Goal: Task Accomplishment & Management: Manage account settings

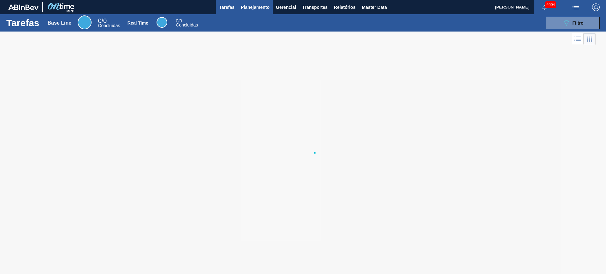
click at [257, 9] on span "Planejamento" at bounding box center [255, 7] width 29 height 8
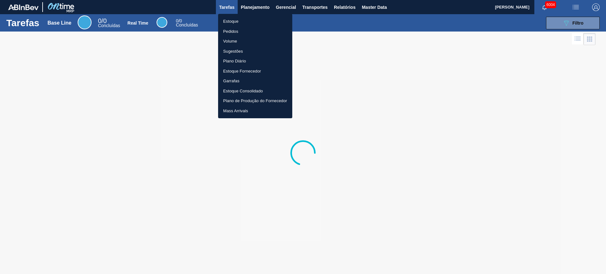
click at [256, 21] on li "Estoque" at bounding box center [255, 21] width 74 height 10
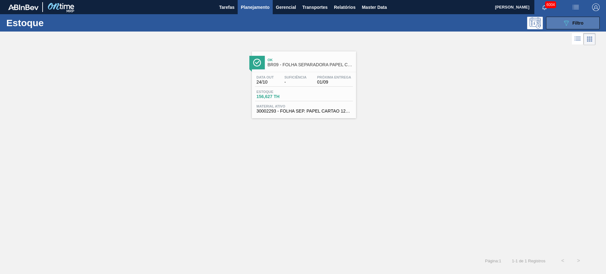
click at [575, 19] on div "089F7B8B-B2A5-4AFE-B5C0-19BA573D28AC Filtro" at bounding box center [573, 23] width 21 height 8
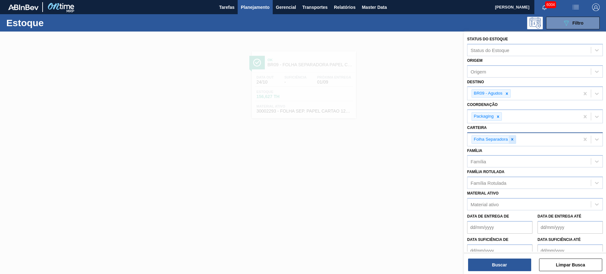
click at [513, 142] on div at bounding box center [512, 140] width 7 height 8
click at [505, 93] on icon at bounding box center [507, 94] width 4 height 4
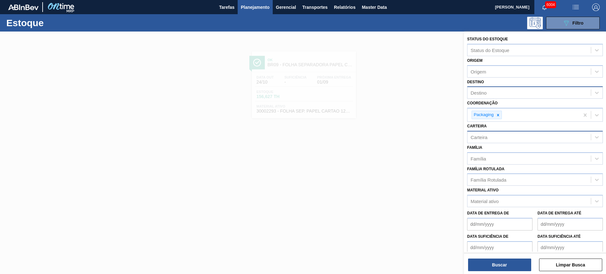
click at [432, 89] on div at bounding box center [303, 169] width 606 height 274
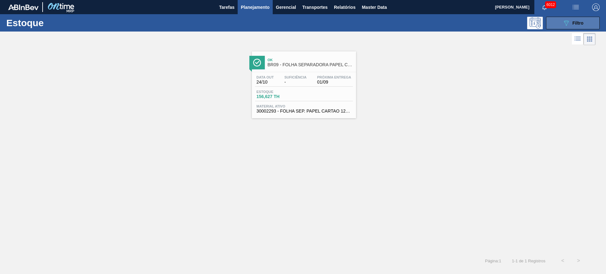
click at [562, 23] on button "089F7B8B-B2A5-4AFE-B5C0-19BA573D28AC Filtro" at bounding box center [573, 23] width 54 height 13
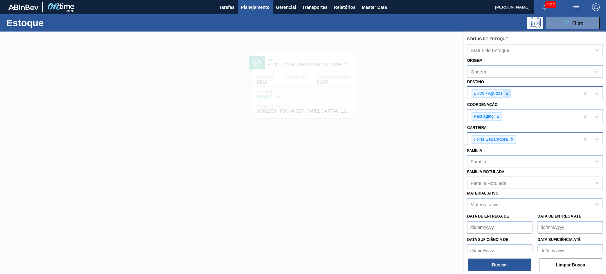
click at [507, 95] on icon at bounding box center [507, 94] width 4 height 4
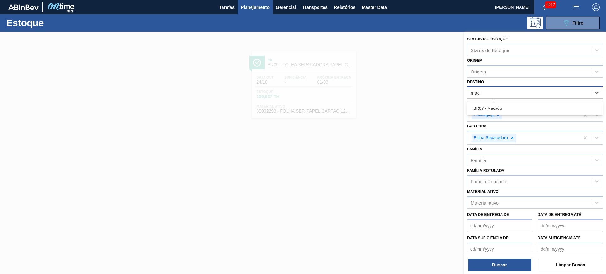
type input "macac"
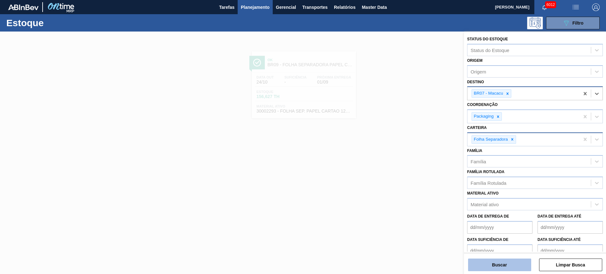
click at [521, 261] on button "Buscar" at bounding box center [499, 265] width 63 height 13
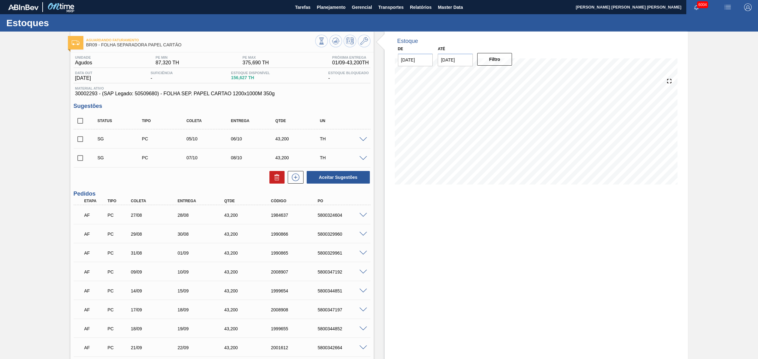
click at [80, 117] on input "checkbox" at bounding box center [80, 120] width 13 height 13
checkbox input "true"
click at [283, 178] on button at bounding box center [276, 177] width 15 height 13
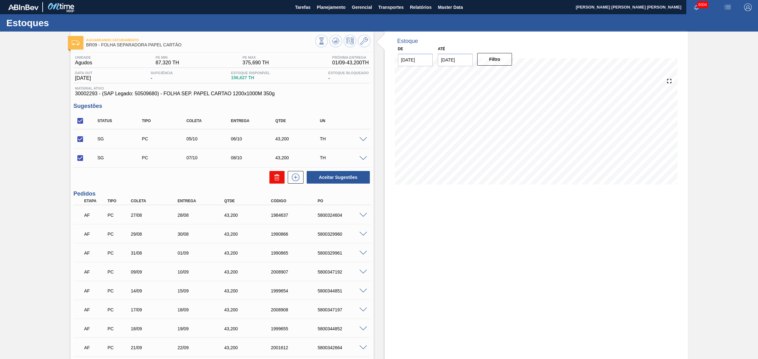
checkbox input "false"
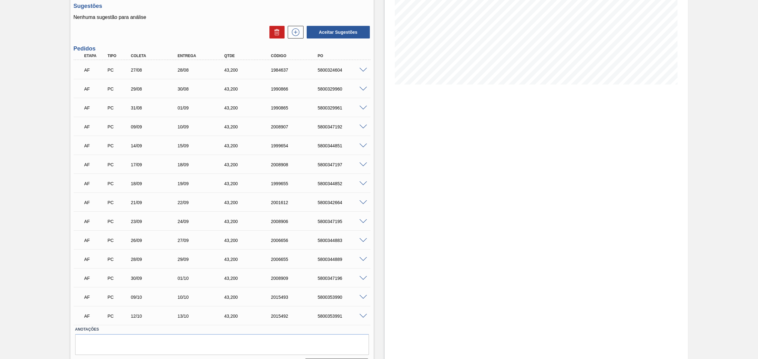
scroll to position [118, 0]
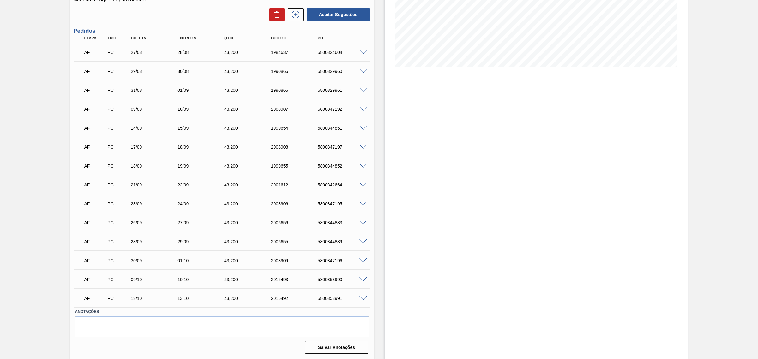
click at [364, 300] on span at bounding box center [363, 299] width 8 height 5
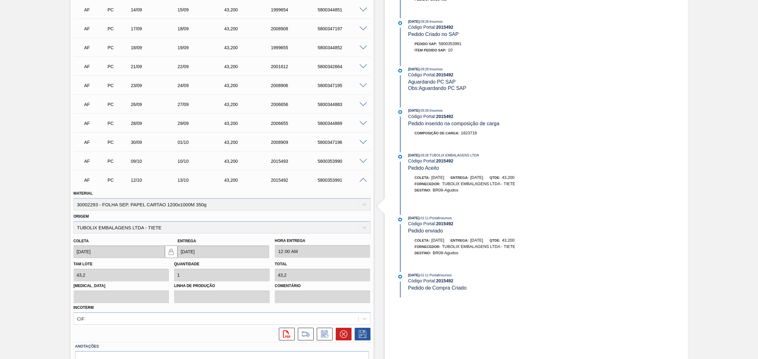
scroll to position [237, 0]
click at [343, 332] on icon at bounding box center [344, 334] width 8 height 8
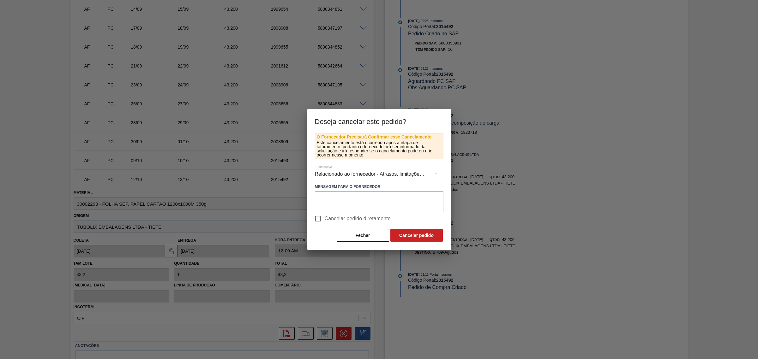
click at [323, 215] on input "Cancelar pedido diretamente" at bounding box center [317, 218] width 13 height 13
checkbox input "true"
click at [408, 231] on button "Cancelar pedido" at bounding box center [416, 235] width 52 height 13
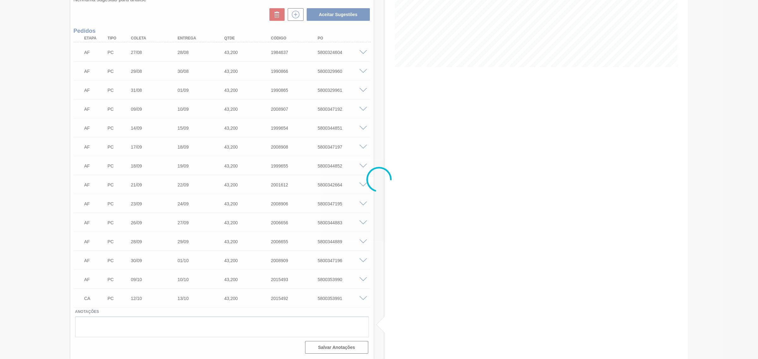
scroll to position [118, 0]
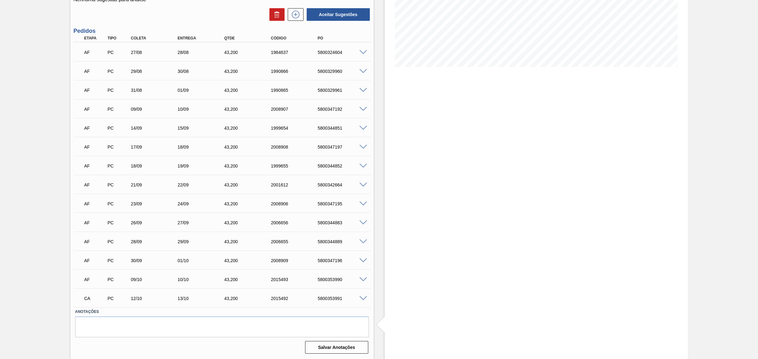
click at [361, 280] on span at bounding box center [363, 280] width 8 height 5
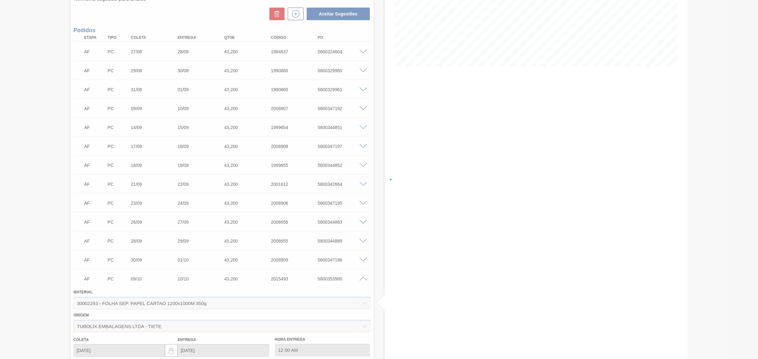
scroll to position [237, 0]
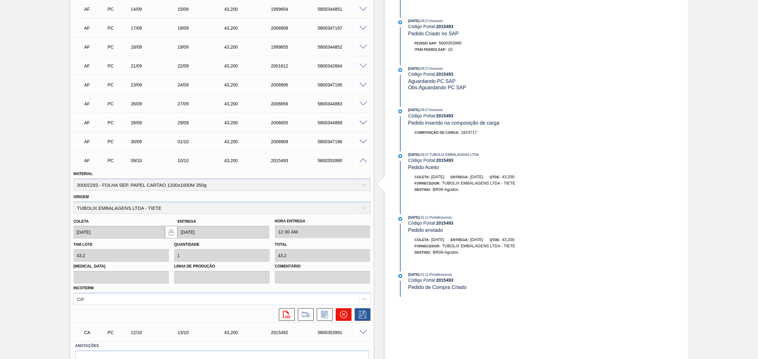
click at [340, 311] on icon at bounding box center [344, 315] width 8 height 8
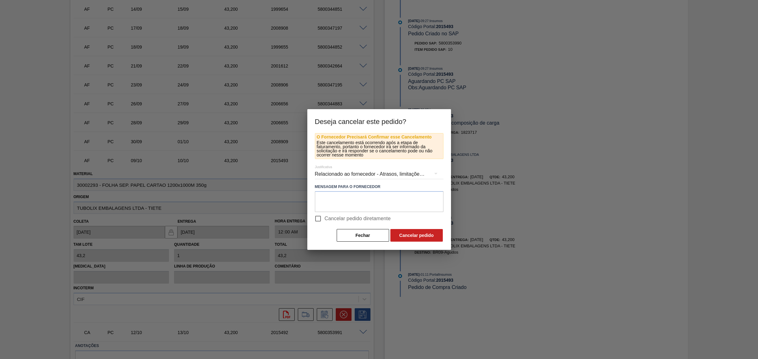
click at [326, 219] on span "Cancelar pedido diretamente" at bounding box center [358, 219] width 66 height 8
click at [325, 219] on input "Cancelar pedido diretamente" at bounding box center [317, 218] width 13 height 13
checkbox input "true"
click at [415, 232] on button "Cancelar pedido" at bounding box center [416, 235] width 52 height 13
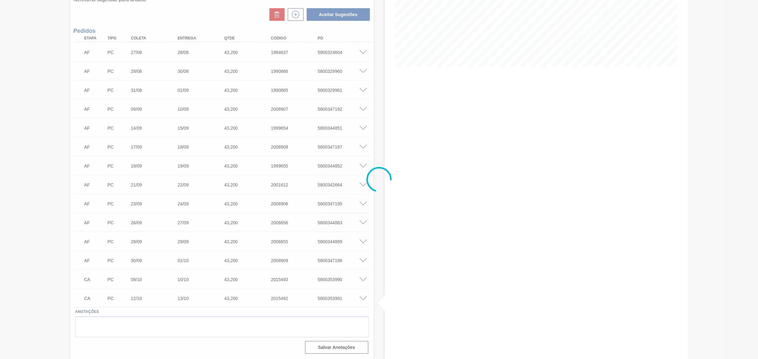
scroll to position [118, 0]
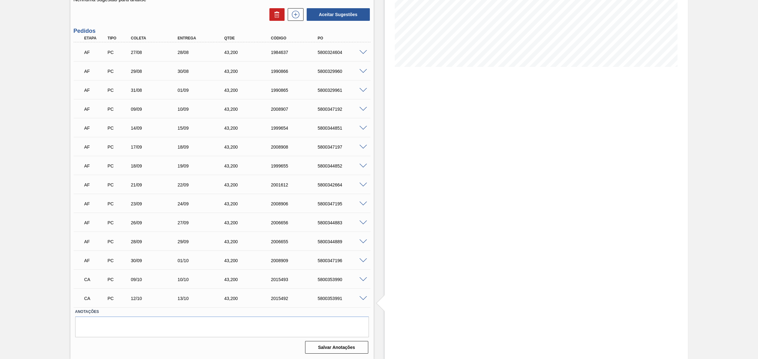
click at [364, 297] on span at bounding box center [363, 299] width 8 height 5
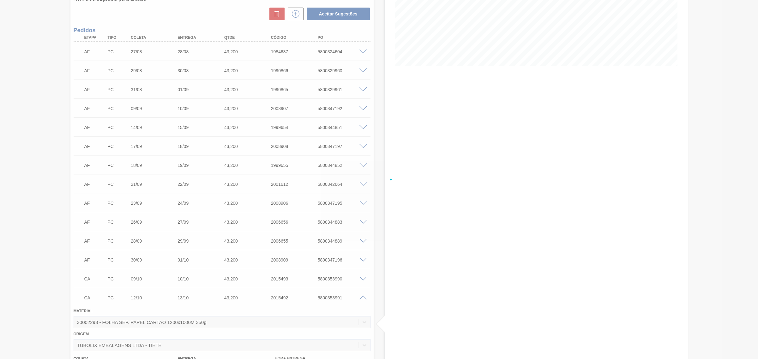
scroll to position [237, 0]
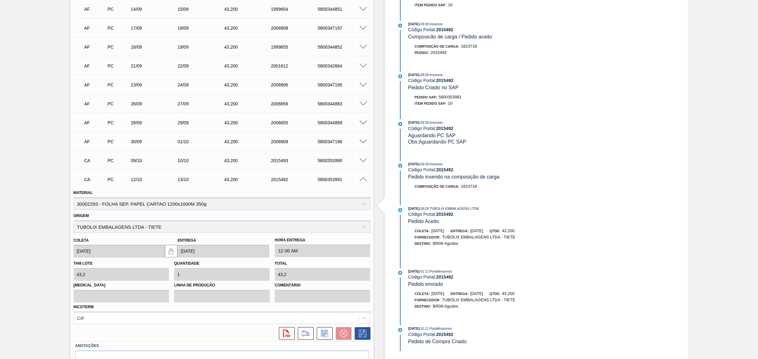
click at [364, 179] on span at bounding box center [363, 179] width 8 height 5
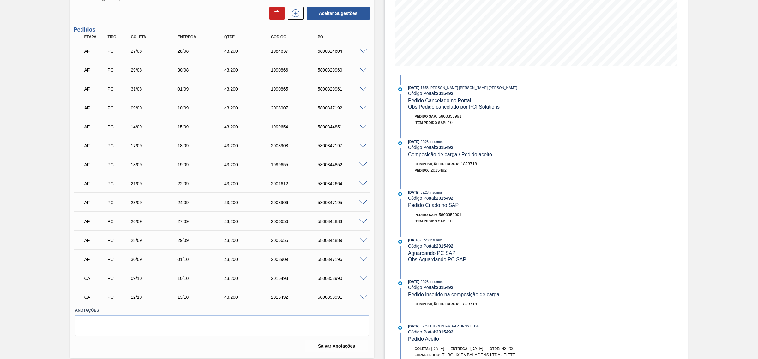
scroll to position [118, 0]
click at [363, 260] on span at bounding box center [363, 260] width 8 height 5
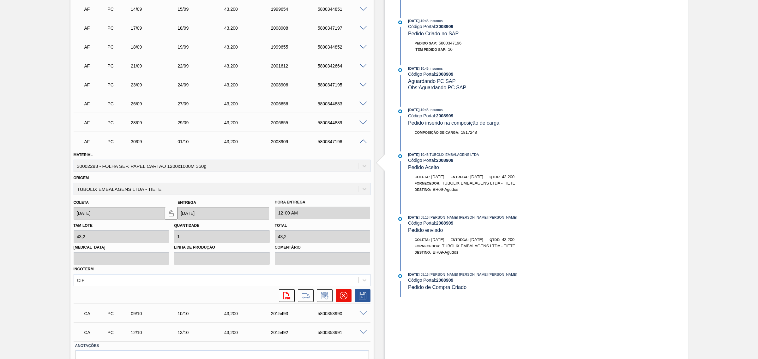
click at [342, 296] on icon at bounding box center [344, 296] width 8 height 8
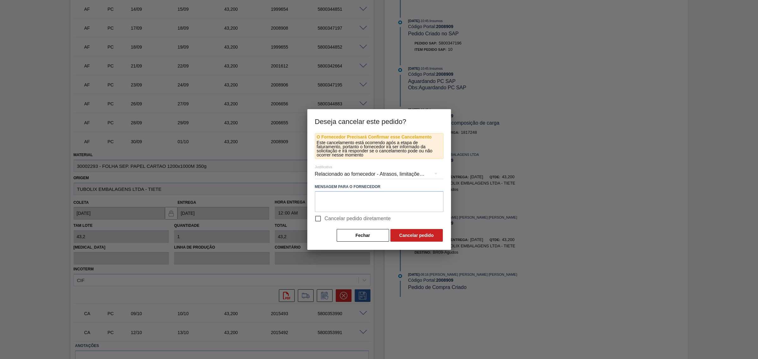
click at [332, 221] on span "Cancelar pedido diretamente" at bounding box center [358, 219] width 66 height 8
click at [325, 221] on input "Cancelar pedido diretamente" at bounding box center [317, 218] width 13 height 13
checkbox input "true"
click at [397, 234] on button "Cancelar pedido" at bounding box center [416, 235] width 52 height 13
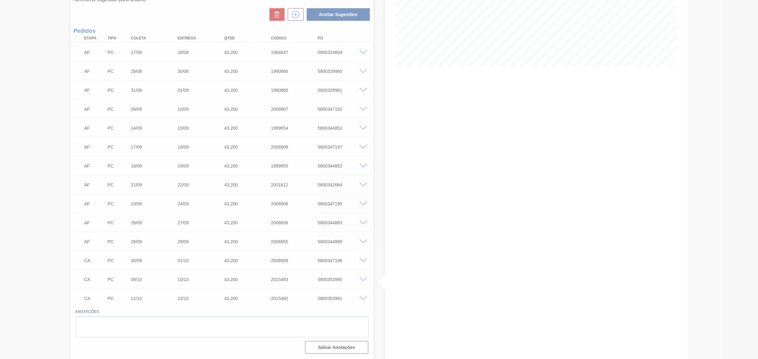
scroll to position [118, 0]
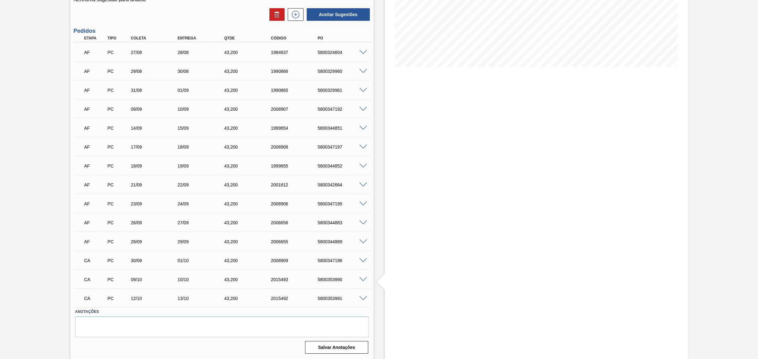
click at [363, 240] on span at bounding box center [363, 242] width 8 height 5
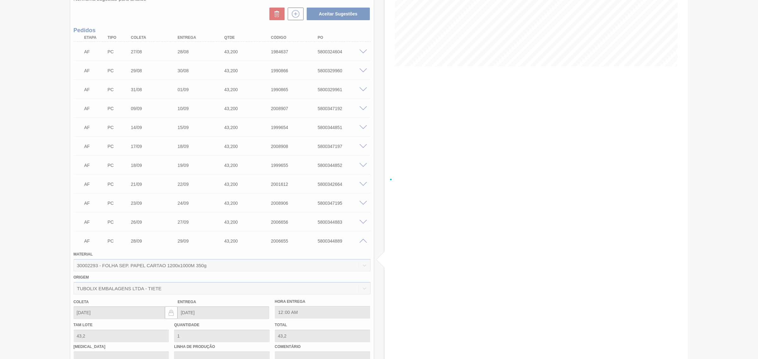
scroll to position [237, 0]
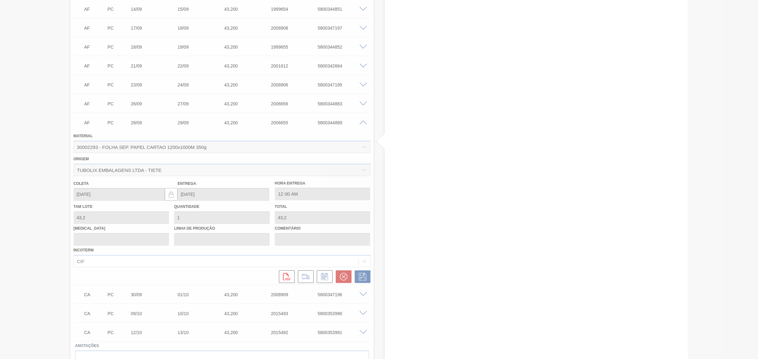
click at [341, 277] on div at bounding box center [379, 179] width 758 height 359
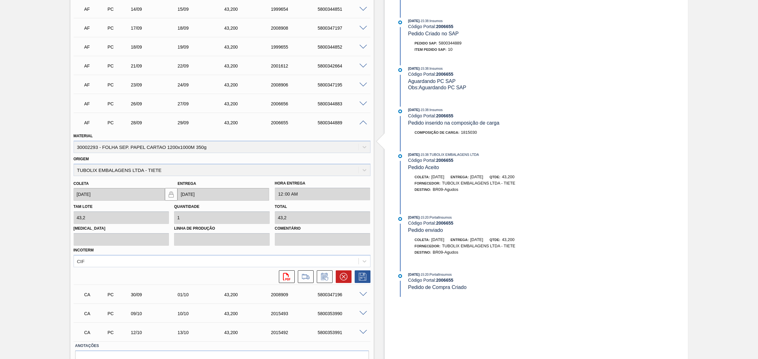
click at [341, 277] on icon at bounding box center [344, 277] width 8 height 8
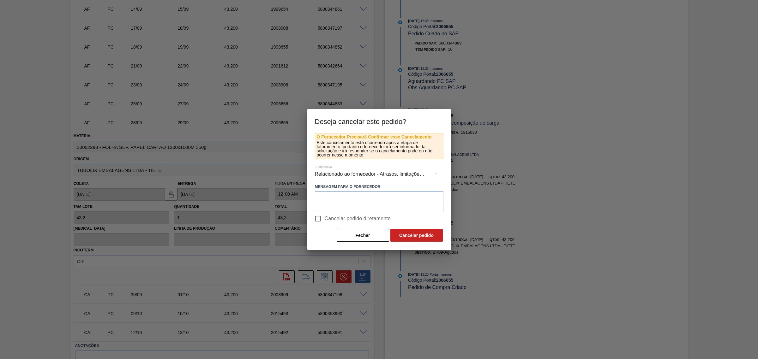
click at [328, 218] on span "Cancelar pedido diretamente" at bounding box center [358, 219] width 66 height 8
click at [325, 218] on input "Cancelar pedido diretamente" at bounding box center [317, 218] width 13 height 13
checkbox input "true"
click at [405, 236] on button "Cancelar pedido" at bounding box center [416, 235] width 52 height 13
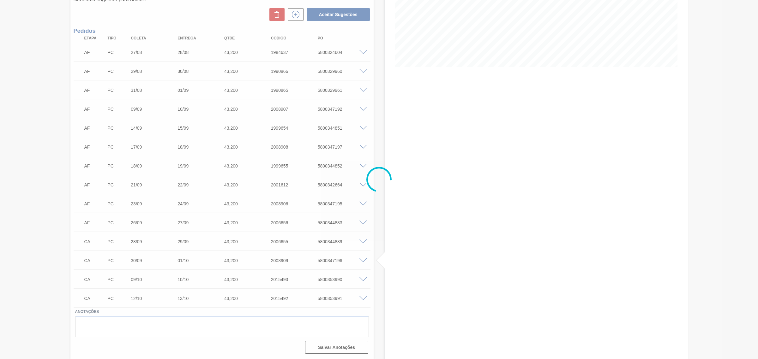
scroll to position [118, 0]
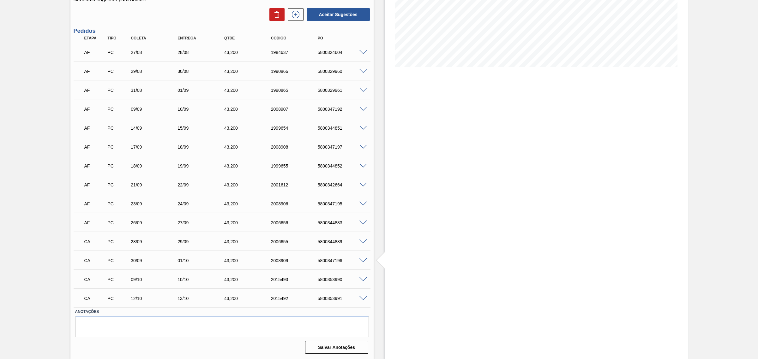
click at [360, 225] on div "5800344883" at bounding box center [342, 222] width 53 height 5
click at [360, 224] on span at bounding box center [363, 223] width 8 height 5
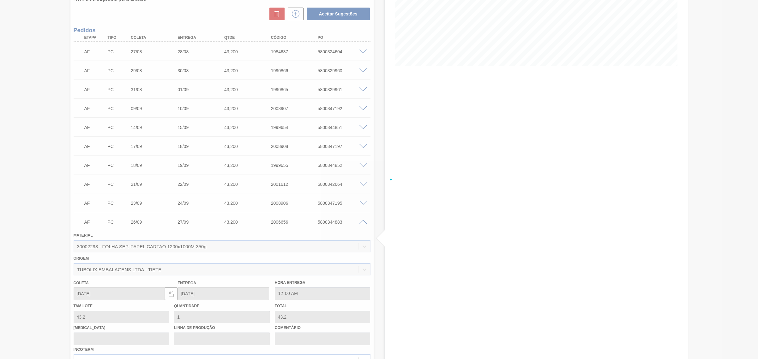
scroll to position [237, 0]
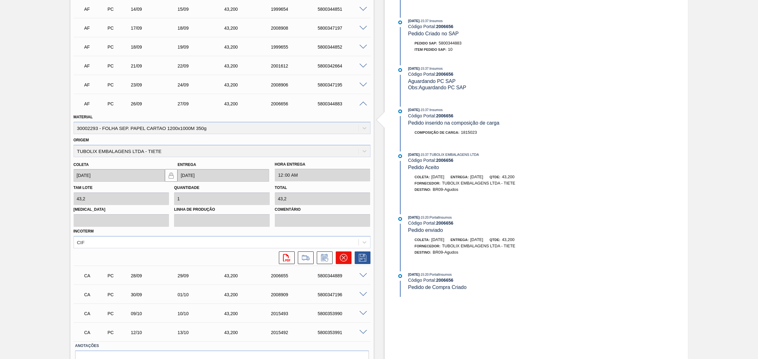
click at [343, 257] on icon at bounding box center [344, 258] width 8 height 8
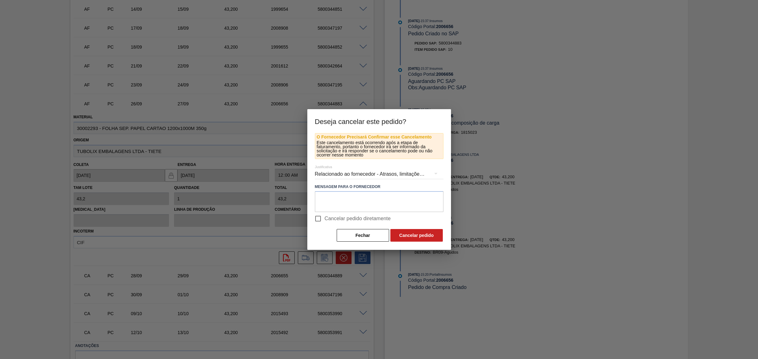
click at [337, 221] on span "Cancelar pedido diretamente" at bounding box center [358, 219] width 66 height 8
click at [325, 221] on input "Cancelar pedido diretamente" at bounding box center [317, 218] width 13 height 13
checkbox input "true"
click at [414, 234] on button "Cancelar pedido" at bounding box center [416, 235] width 52 height 13
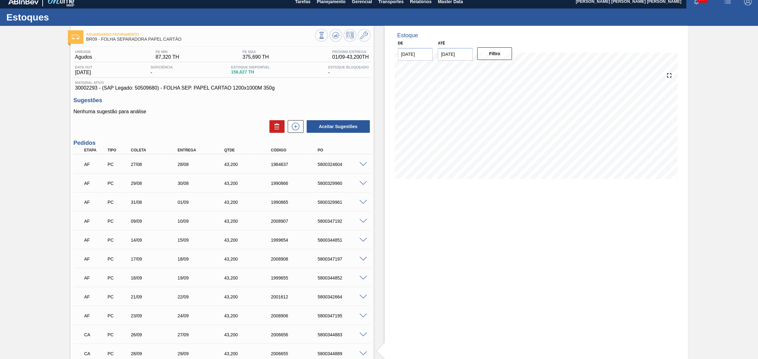
scroll to position [0, 0]
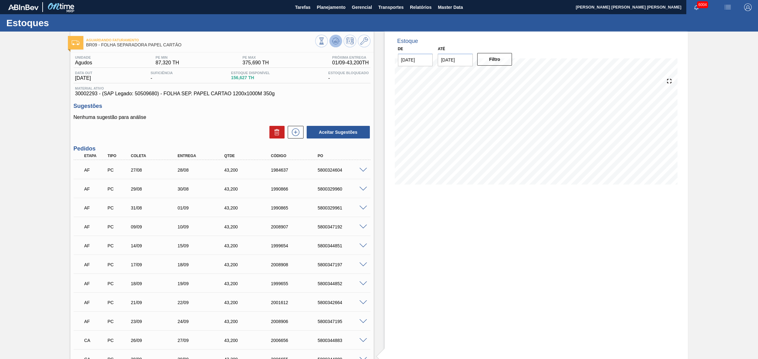
click at [337, 42] on icon at bounding box center [336, 41] width 8 height 8
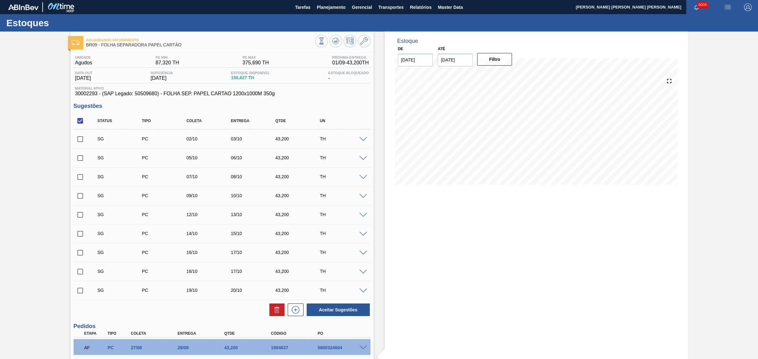
click at [77, 122] on input "checkbox" at bounding box center [80, 120] width 13 height 13
checkbox input "true"
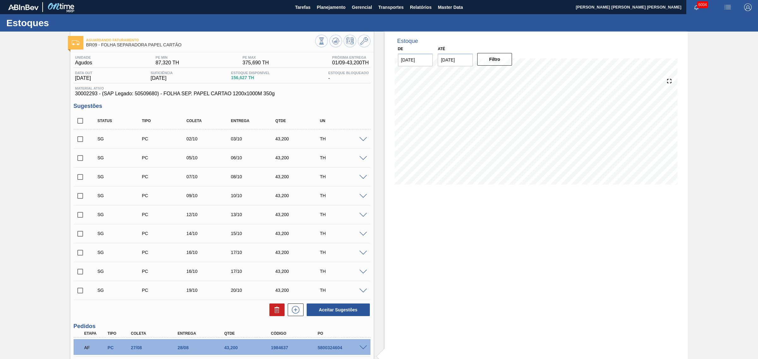
checkbox input "true"
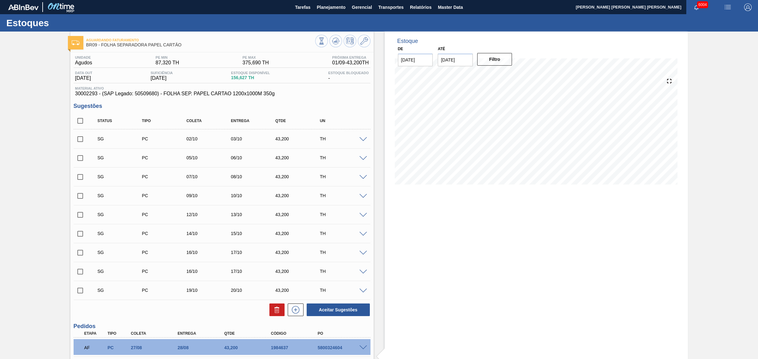
checkbox input "true"
click at [276, 306] on button at bounding box center [276, 310] width 15 height 13
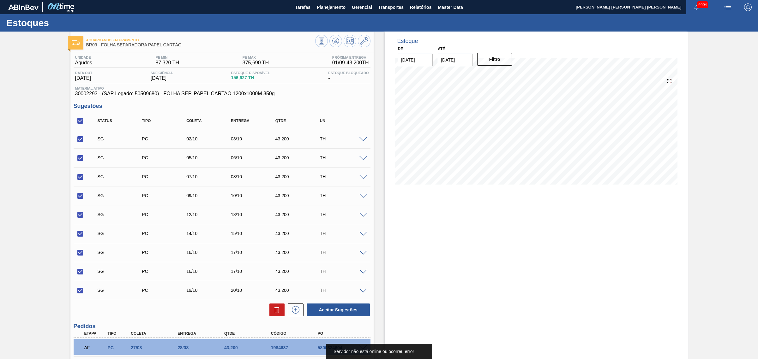
click at [82, 121] on input "checkbox" at bounding box center [80, 120] width 13 height 13
checkbox input "false"
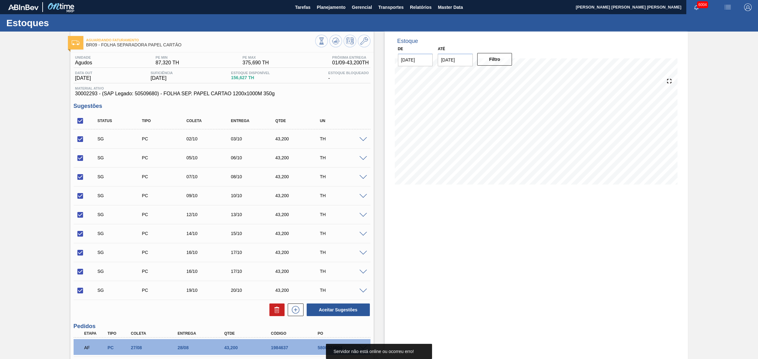
checkbox input "false"
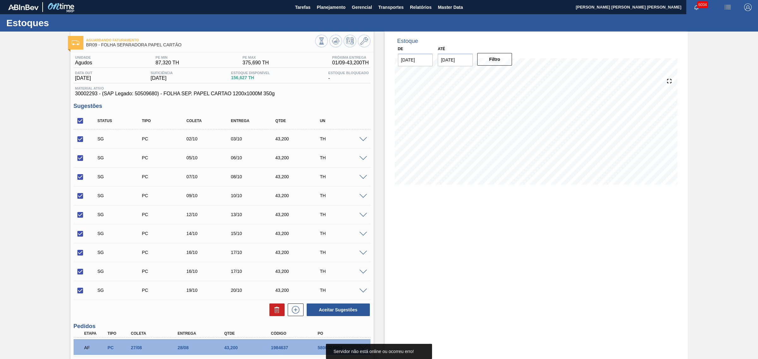
checkbox input "false"
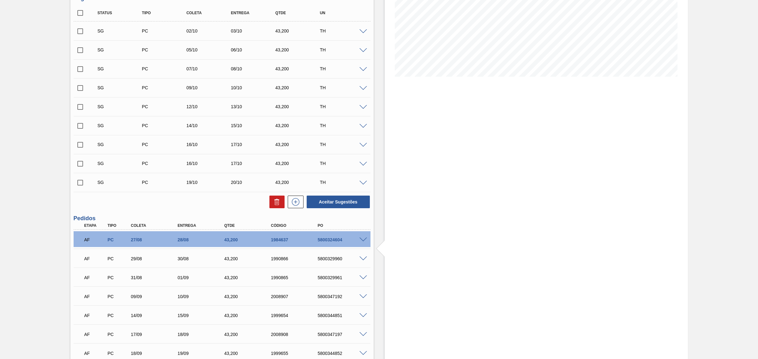
scroll to position [158, 0]
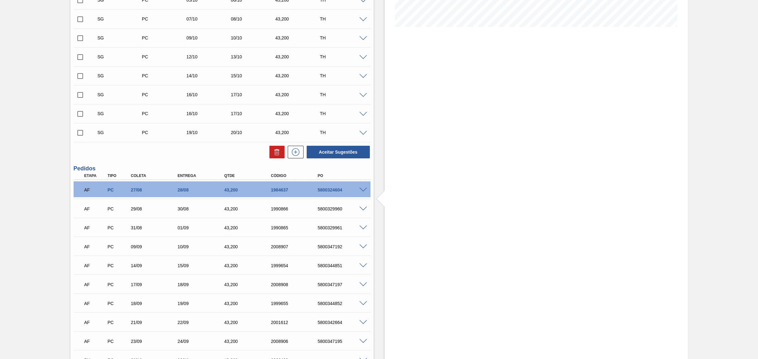
click at [360, 284] on span at bounding box center [363, 285] width 8 height 5
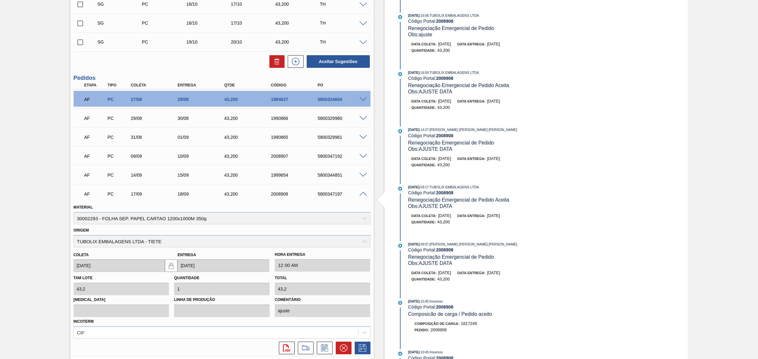
scroll to position [276, 0]
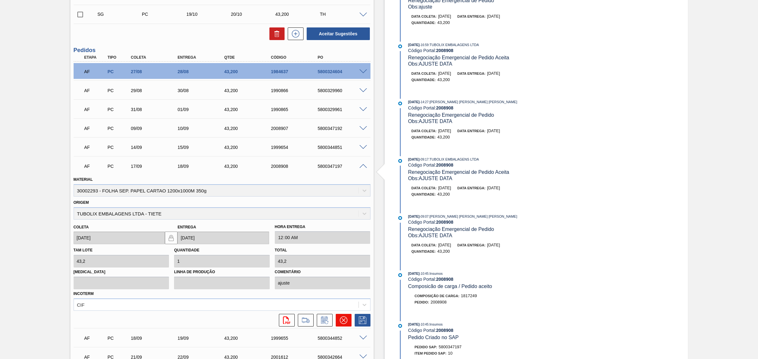
click at [340, 322] on icon at bounding box center [344, 321] width 8 height 8
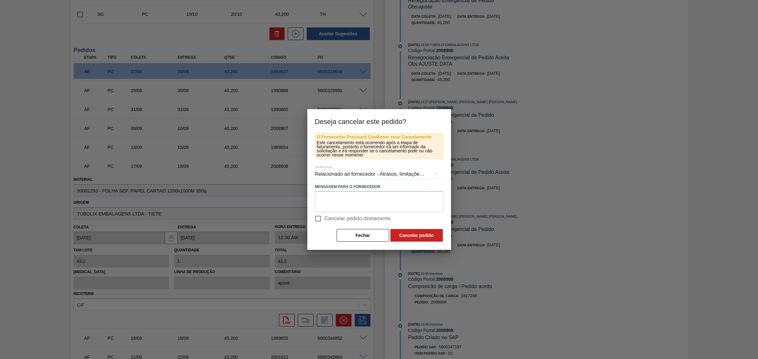
click at [329, 219] on span "Cancelar pedido diretamente" at bounding box center [358, 219] width 66 height 8
click at [325, 219] on input "Cancelar pedido diretamente" at bounding box center [317, 218] width 13 height 13
checkbox input "true"
click at [408, 234] on button "Cancelar pedido" at bounding box center [416, 235] width 52 height 13
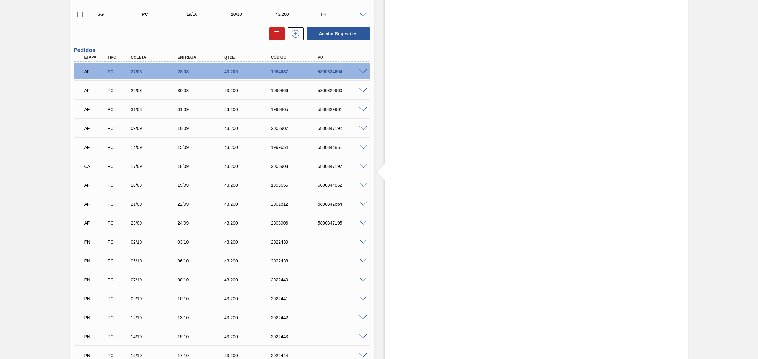
click at [362, 146] on span at bounding box center [363, 147] width 8 height 5
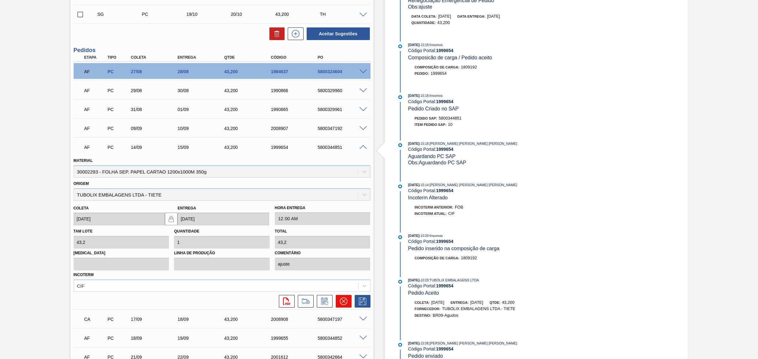
click at [349, 300] on button at bounding box center [344, 301] width 16 height 13
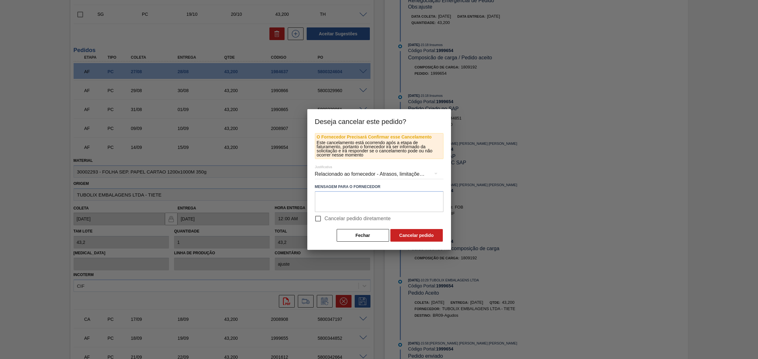
click at [337, 218] on span "Cancelar pedido diretamente" at bounding box center [358, 219] width 66 height 8
click at [325, 218] on input "Cancelar pedido diretamente" at bounding box center [317, 218] width 13 height 13
checkbox input "true"
click at [406, 239] on button "Cancelar pedido" at bounding box center [416, 235] width 52 height 13
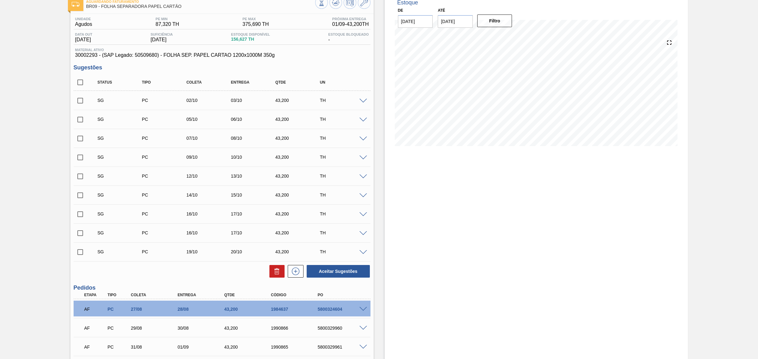
scroll to position [0, 0]
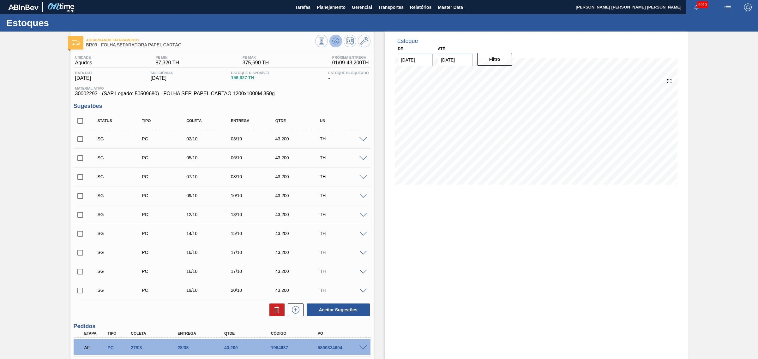
click at [336, 43] on icon at bounding box center [336, 41] width 8 height 8
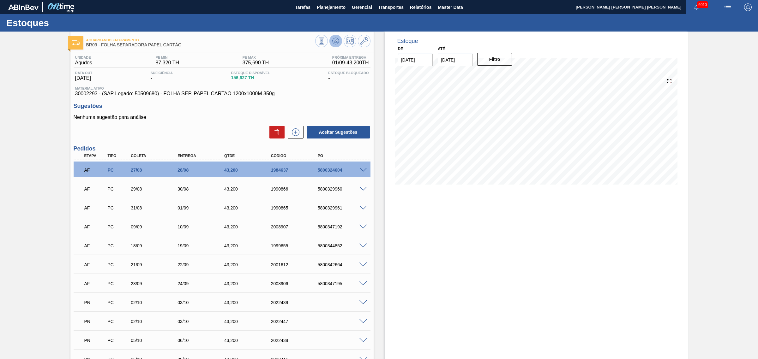
click at [334, 39] on icon at bounding box center [336, 41] width 8 height 8
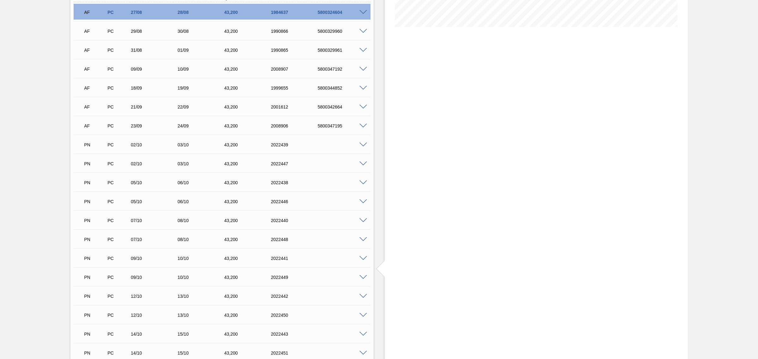
scroll to position [270, 0]
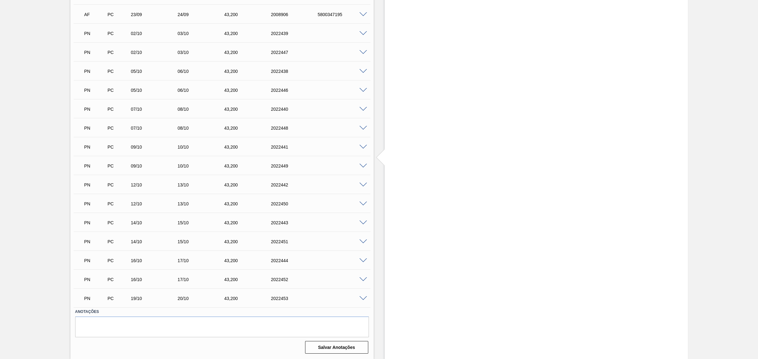
click at [360, 261] on span at bounding box center [363, 261] width 8 height 5
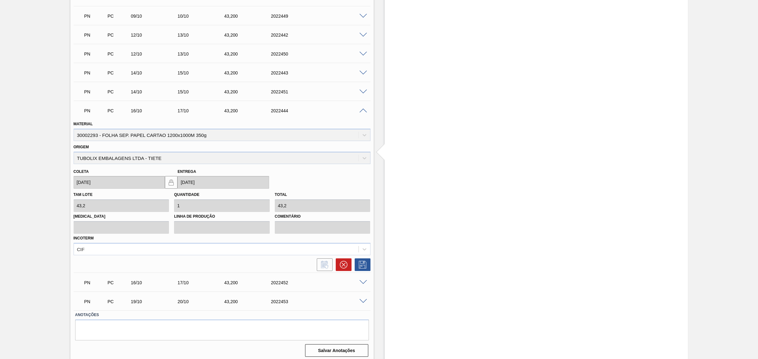
scroll to position [423, 0]
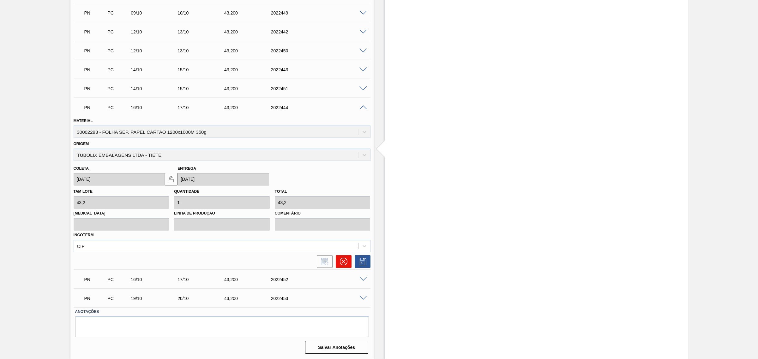
click at [341, 263] on icon at bounding box center [344, 262] width 8 height 8
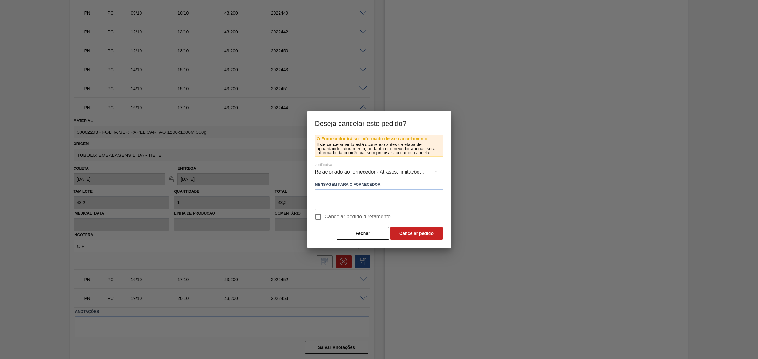
click at [330, 219] on span "Cancelar pedido diretamente" at bounding box center [358, 217] width 66 height 8
click at [325, 219] on input "Cancelar pedido diretamente" at bounding box center [317, 216] width 13 height 13
checkbox input "true"
click at [414, 235] on button "Cancelar pedido" at bounding box center [416, 233] width 52 height 13
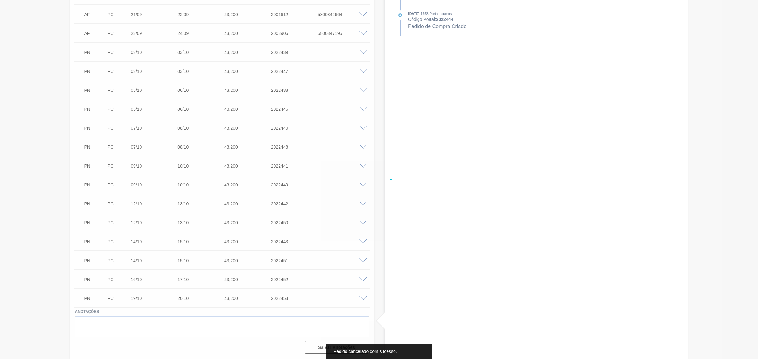
scroll to position [251, 0]
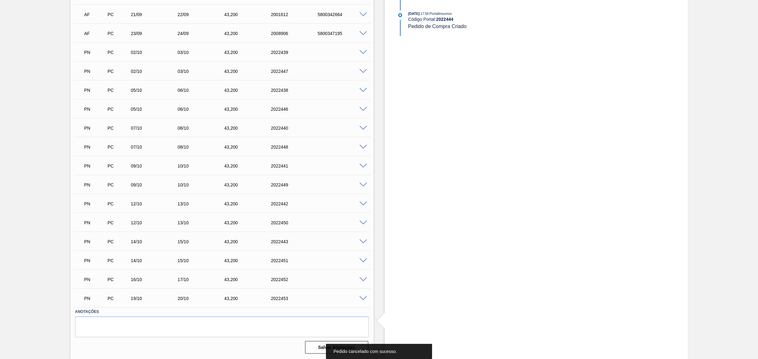
click at [362, 239] on div at bounding box center [364, 241] width 13 height 5
click at [363, 242] on span at bounding box center [363, 242] width 8 height 5
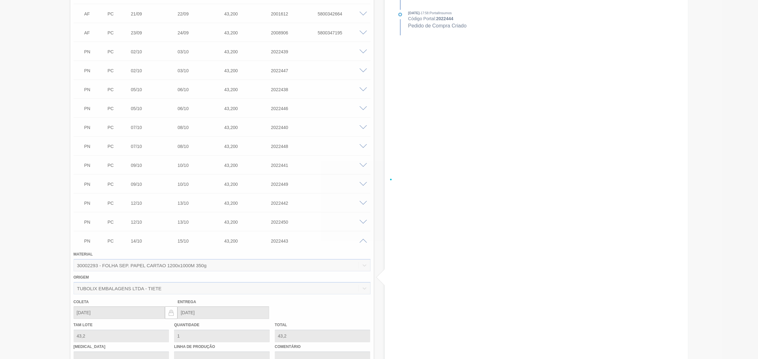
scroll to position [404, 0]
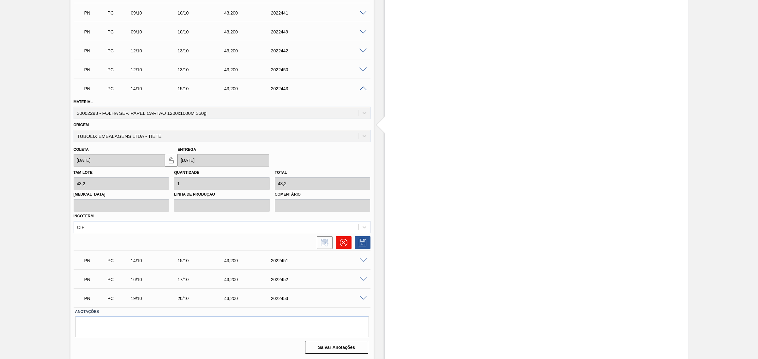
click at [344, 247] on icon at bounding box center [344, 243] width 8 height 8
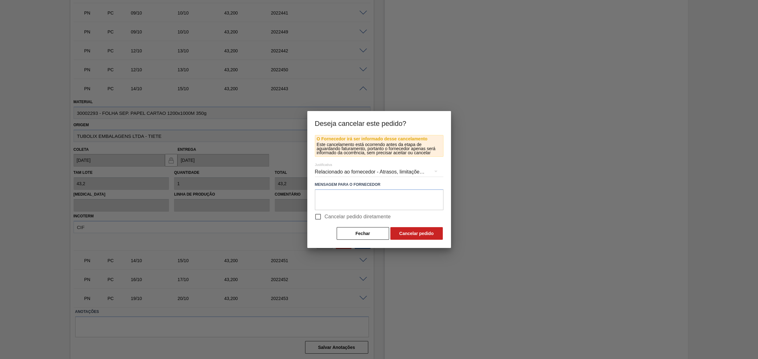
click at [337, 221] on label "Cancelar pedido diretamente" at bounding box center [351, 216] width 80 height 13
click at [325, 221] on input "Cancelar pedido diretamente" at bounding box center [317, 216] width 13 height 13
checkbox input "true"
click at [414, 235] on button "Cancelar pedido" at bounding box center [416, 233] width 52 height 13
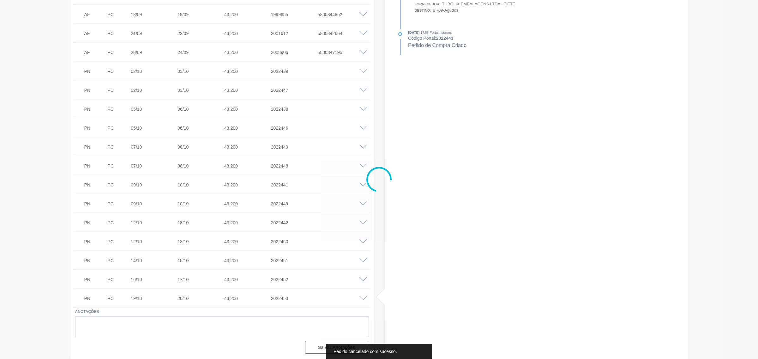
scroll to position [232, 0]
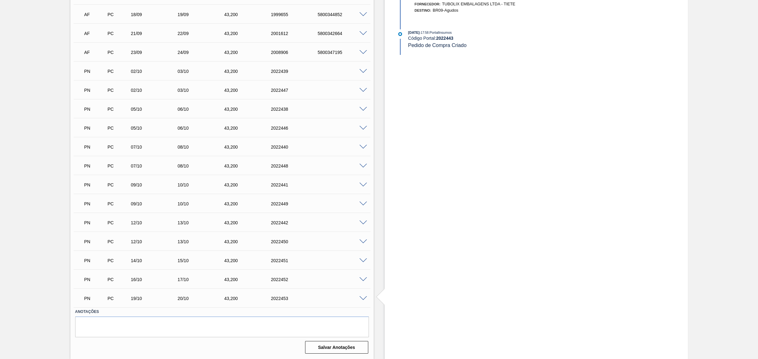
click at [362, 241] on span at bounding box center [363, 242] width 8 height 5
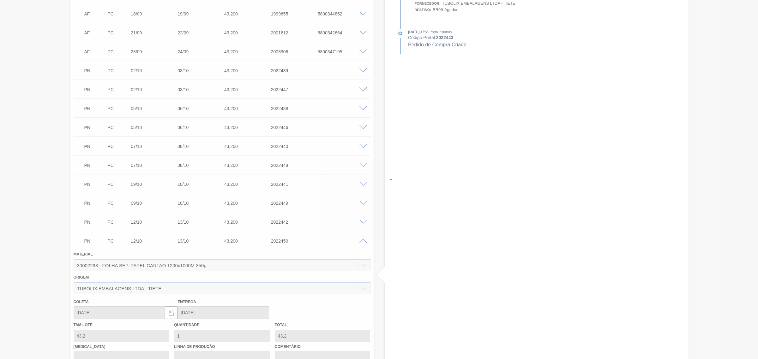
scroll to position [385, 0]
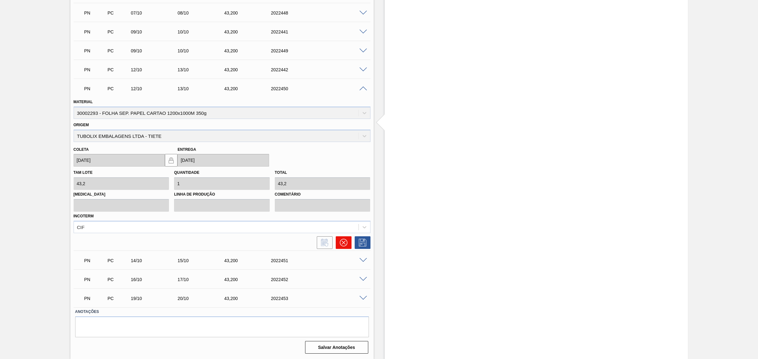
click at [342, 244] on icon at bounding box center [344, 243] width 8 height 8
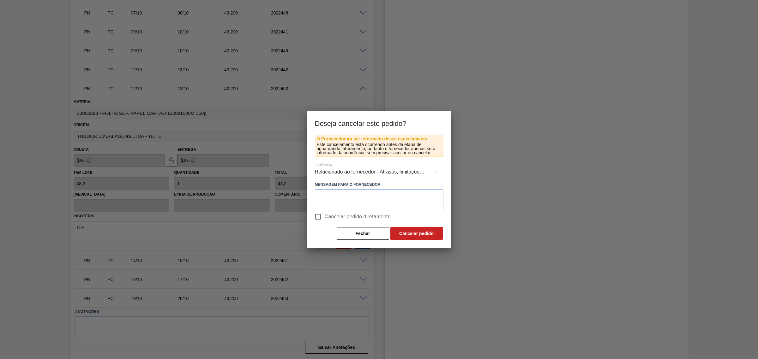
drag, startPoint x: 340, startPoint y: 223, endPoint x: 340, endPoint y: 219, distance: 3.8
click at [340, 222] on label "Cancelar pedido diretamente" at bounding box center [351, 216] width 80 height 13
click at [325, 222] on input "Cancelar pedido diretamente" at bounding box center [317, 216] width 13 height 13
click at [341, 218] on span "Cancelar pedido diretamente" at bounding box center [358, 217] width 66 height 8
click at [325, 218] on input "Cancelar pedido diretamente" at bounding box center [317, 216] width 13 height 13
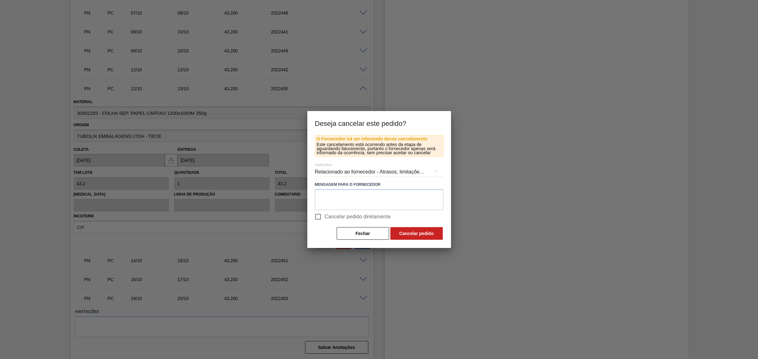
click at [379, 216] on span "Cancelar pedido diretamente" at bounding box center [358, 217] width 66 height 8
click at [325, 216] on input "Cancelar pedido diretamente" at bounding box center [317, 216] width 13 height 13
checkbox input "true"
click at [413, 232] on button "Cancelar pedido" at bounding box center [416, 233] width 52 height 13
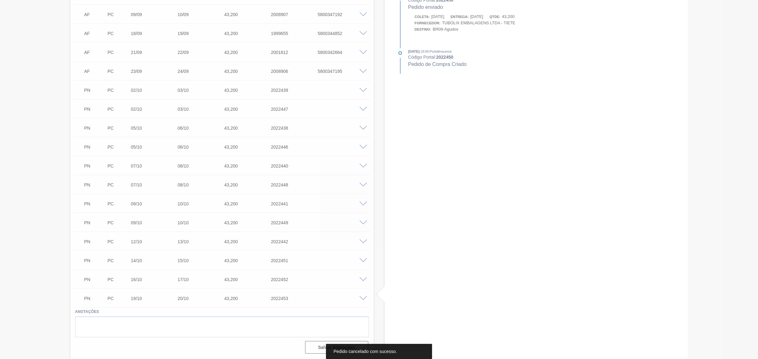
scroll to position [213, 0]
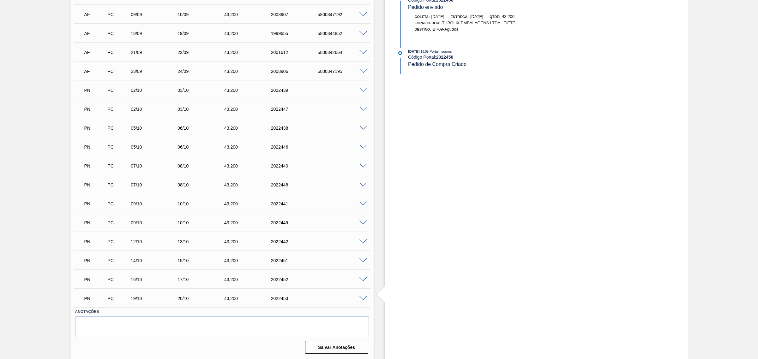
click at [362, 259] on span at bounding box center [363, 261] width 8 height 5
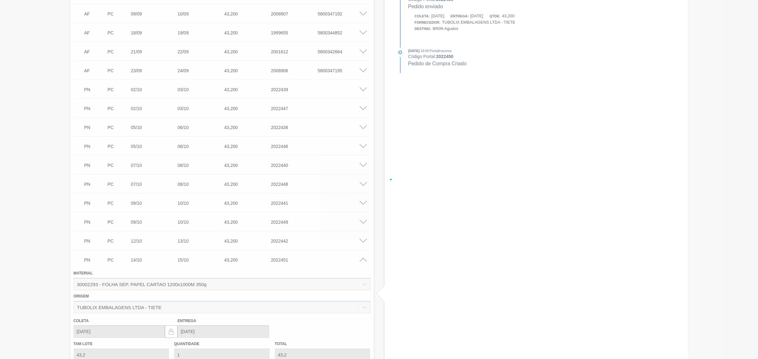
scroll to position [366, 0]
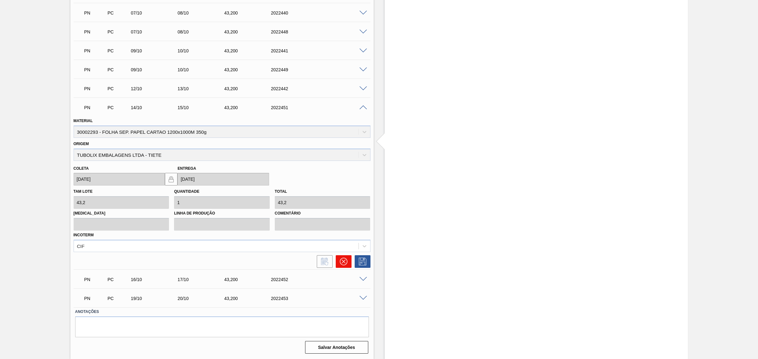
click at [345, 261] on icon at bounding box center [344, 262] width 8 height 8
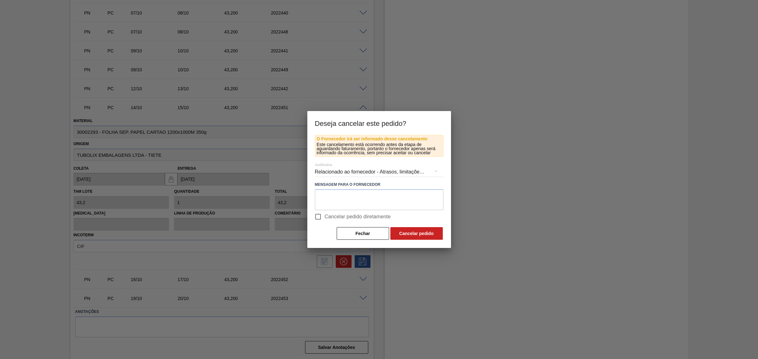
click at [322, 215] on input "Cancelar pedido diretamente" at bounding box center [317, 216] width 13 height 13
checkbox input "true"
click at [410, 235] on button "Cancelar pedido" at bounding box center [416, 233] width 52 height 13
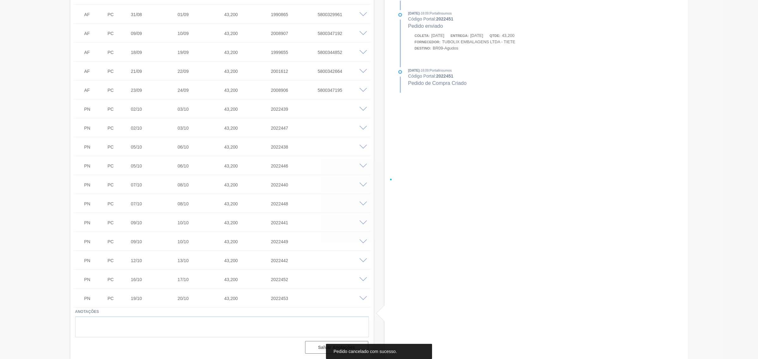
scroll to position [194, 0]
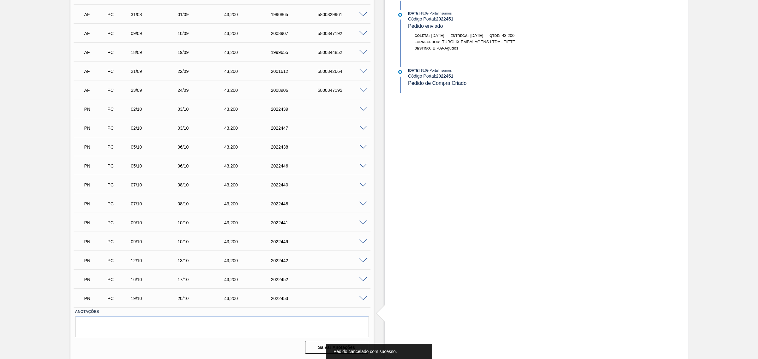
click at [363, 260] on span at bounding box center [363, 261] width 8 height 5
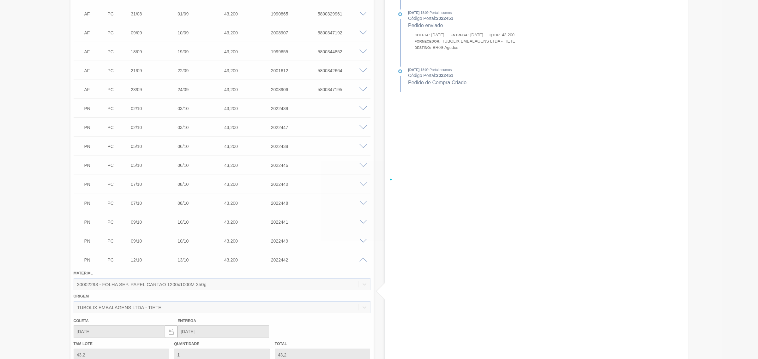
scroll to position [347, 0]
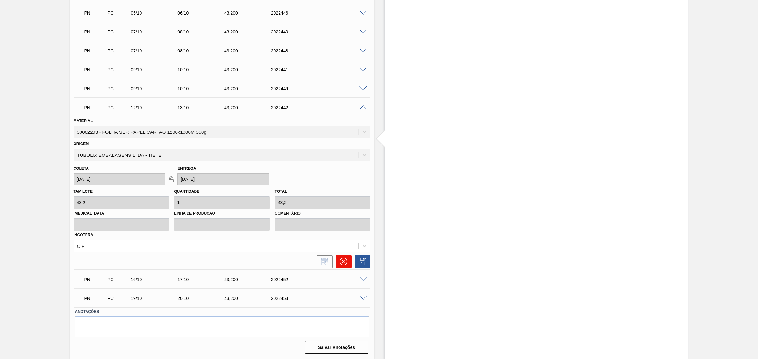
click at [344, 261] on icon at bounding box center [344, 262] width 8 height 8
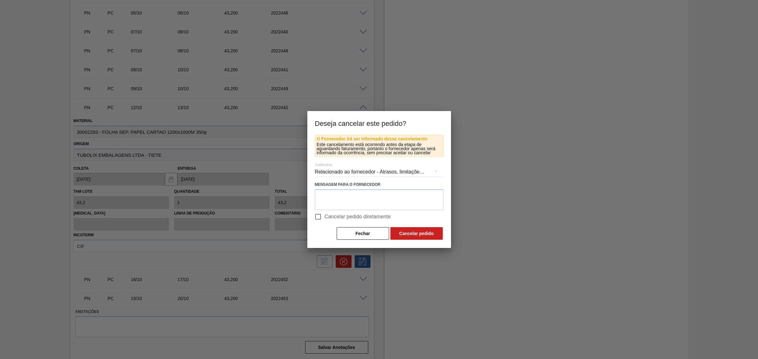
click at [328, 214] on span "Cancelar pedido diretamente" at bounding box center [358, 217] width 66 height 8
click at [325, 214] on input "Cancelar pedido diretamente" at bounding box center [317, 216] width 13 height 13
checkbox input "true"
click at [404, 232] on button "Cancelar pedido" at bounding box center [416, 233] width 52 height 13
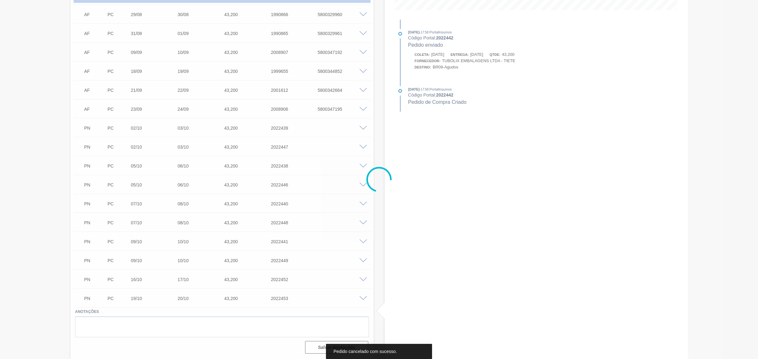
scroll to position [175, 0]
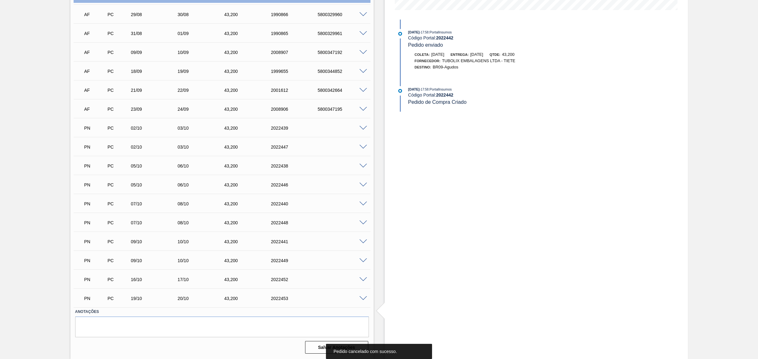
click at [362, 242] on span at bounding box center [363, 242] width 8 height 5
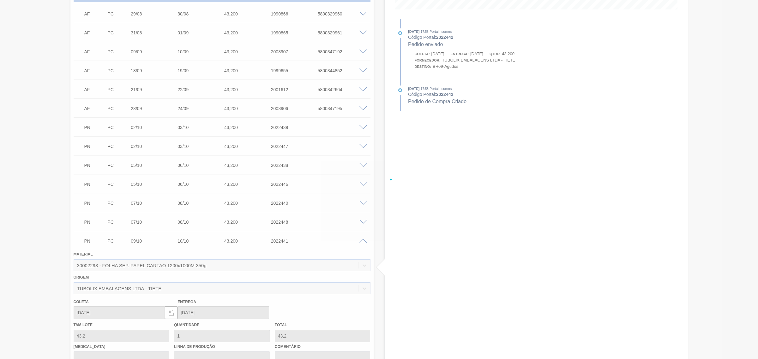
scroll to position [328, 0]
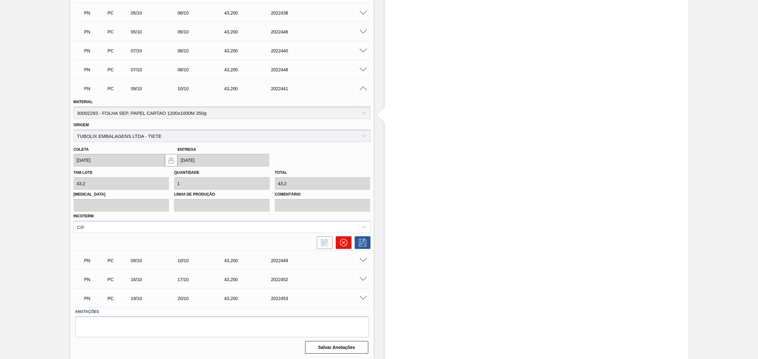
click at [346, 242] on icon at bounding box center [344, 243] width 8 height 8
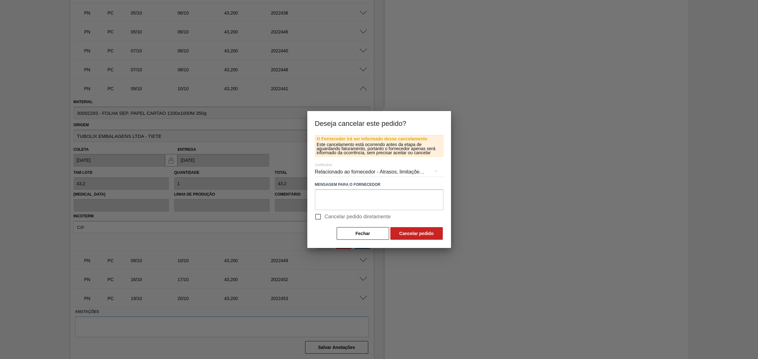
click at [341, 219] on span "Cancelar pedido diretamente" at bounding box center [358, 217] width 66 height 8
click at [325, 219] on input "Cancelar pedido diretamente" at bounding box center [317, 216] width 13 height 13
checkbox input "true"
click at [409, 233] on button "Cancelar pedido" at bounding box center [416, 233] width 52 height 13
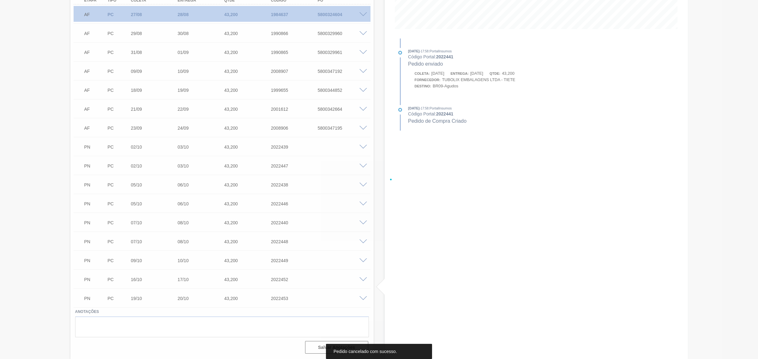
scroll to position [156, 0]
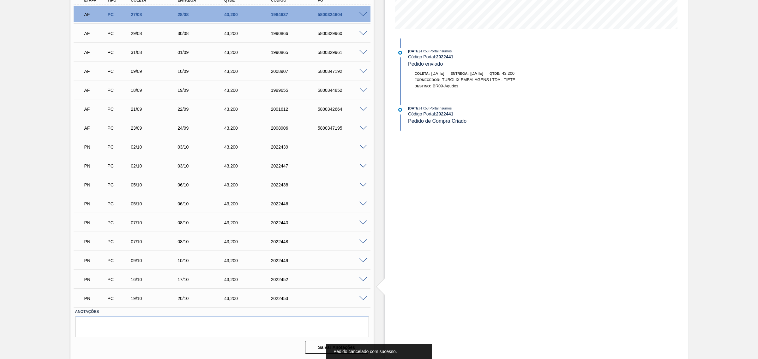
click at [362, 239] on div at bounding box center [364, 241] width 13 height 5
click at [362, 242] on span at bounding box center [363, 242] width 8 height 5
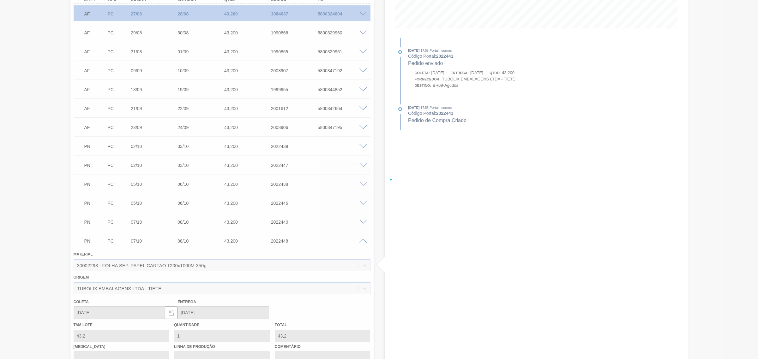
scroll to position [309, 0]
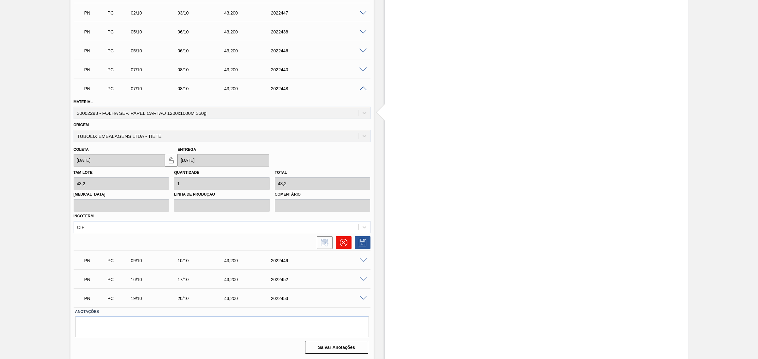
click at [345, 242] on icon at bounding box center [344, 243] width 8 height 8
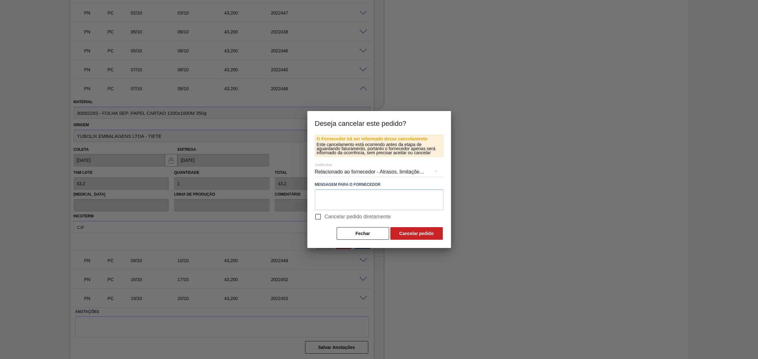
drag, startPoint x: 329, startPoint y: 212, endPoint x: 352, endPoint y: 218, distance: 24.2
click at [330, 212] on label "Cancelar pedido diretamente" at bounding box center [351, 216] width 80 height 13
click at [377, 216] on span "Cancelar pedido diretamente" at bounding box center [358, 217] width 66 height 8
click at [325, 216] on input "Cancelar pedido diretamente" at bounding box center [317, 216] width 13 height 13
checkbox input "true"
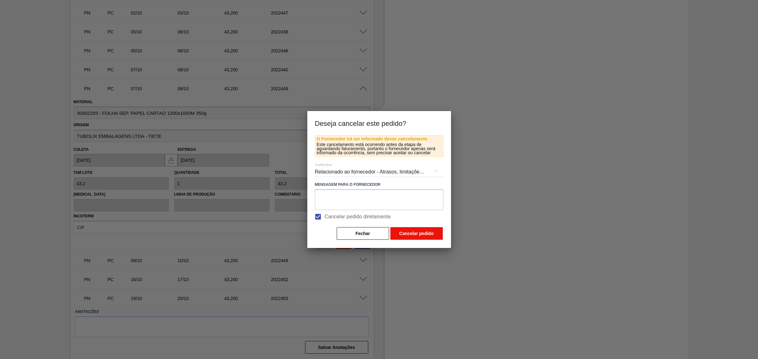
click at [406, 231] on button "Cancelar pedido" at bounding box center [416, 233] width 52 height 13
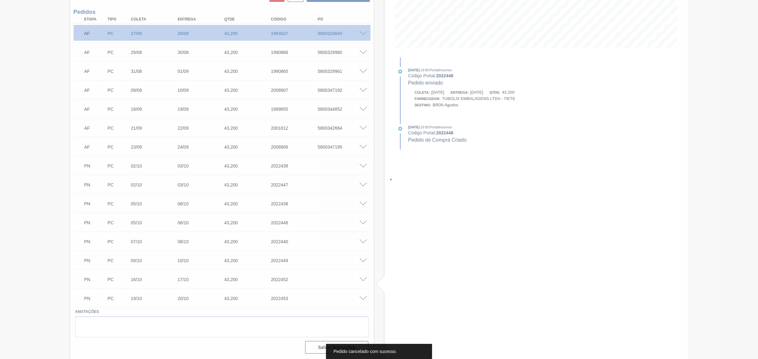
scroll to position [137, 0]
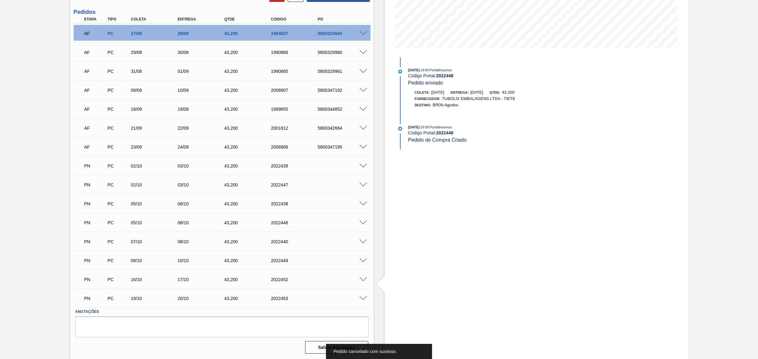
click at [363, 223] on span at bounding box center [363, 223] width 8 height 5
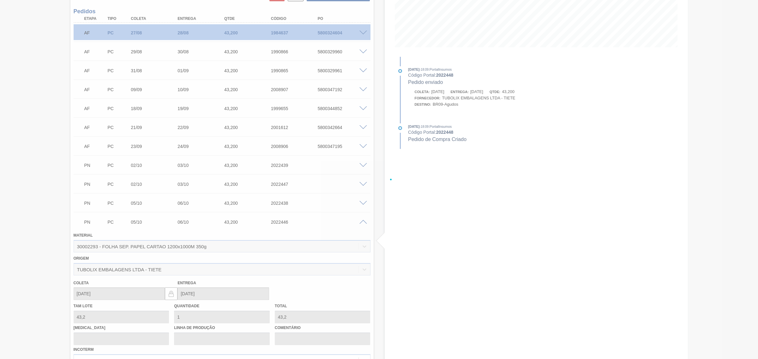
scroll to position [290, 0]
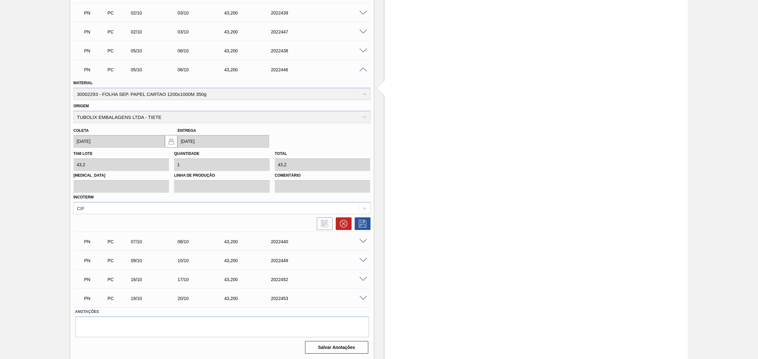
click at [344, 231] on div "PN PC 05/10 06/10 43,200 2022446 Material 30002293 - FOLHA SEP. PAPEL CARTAO 12…" at bounding box center [222, 146] width 297 height 172
click at [345, 225] on icon at bounding box center [344, 224] width 8 height 8
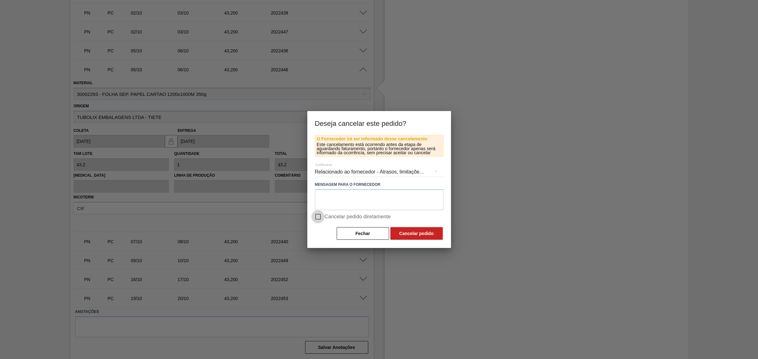
click at [321, 216] on input "Cancelar pedido diretamente" at bounding box center [317, 216] width 13 height 13
checkbox input "true"
click at [403, 236] on button "Cancelar pedido" at bounding box center [416, 233] width 52 height 13
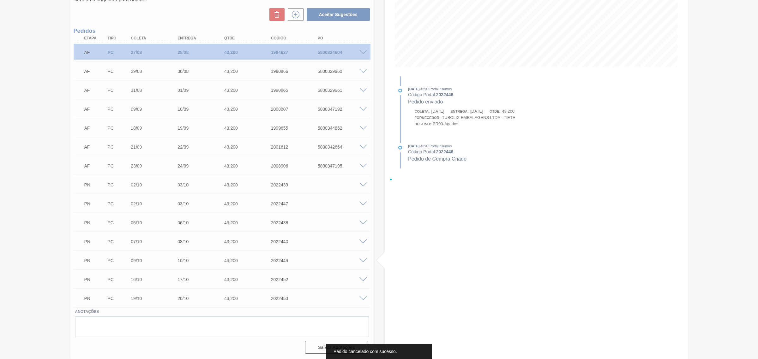
scroll to position [118, 0]
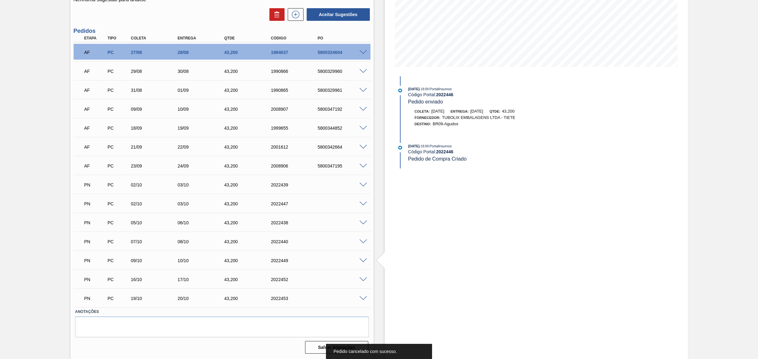
click at [363, 240] on span at bounding box center [363, 242] width 8 height 5
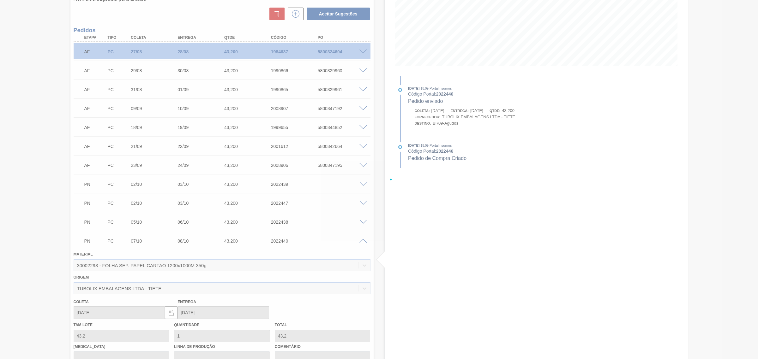
scroll to position [271, 0]
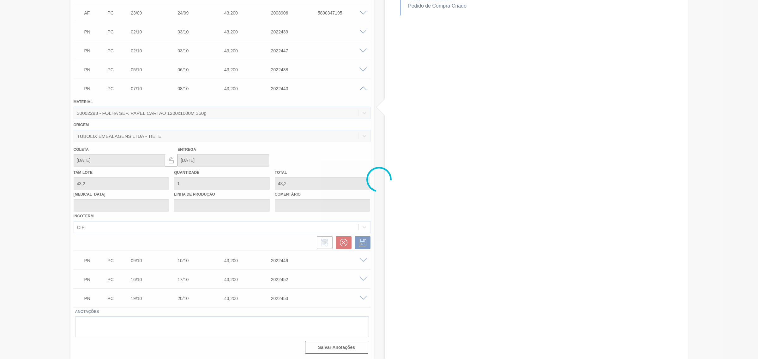
click at [341, 243] on div at bounding box center [379, 179] width 758 height 359
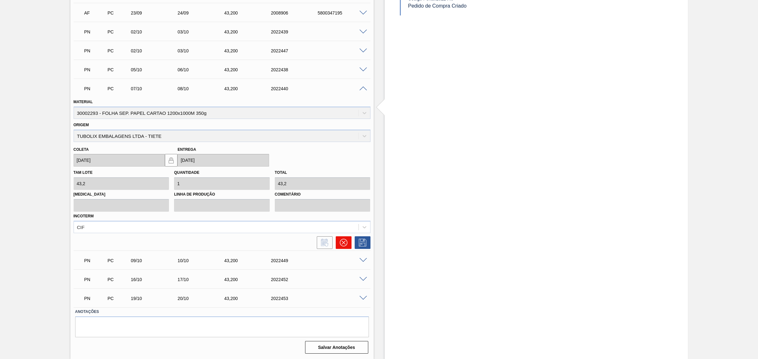
click at [346, 242] on icon at bounding box center [344, 243] width 8 height 8
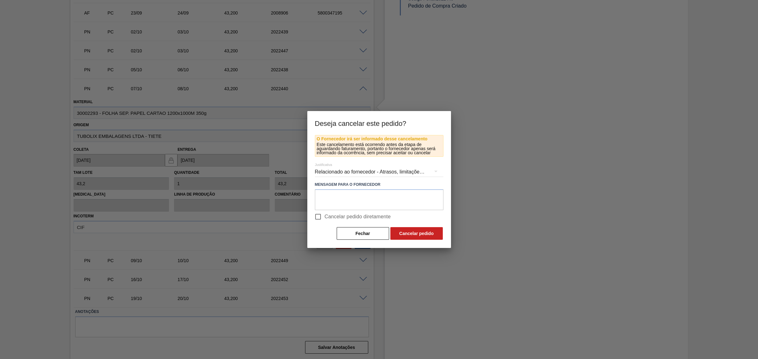
click at [326, 211] on label "Cancelar pedido diretamente" at bounding box center [351, 216] width 80 height 13
click at [325, 211] on input "Cancelar pedido diretamente" at bounding box center [317, 216] width 13 height 13
checkbox input "true"
click at [405, 233] on button "Cancelar pedido" at bounding box center [416, 233] width 52 height 13
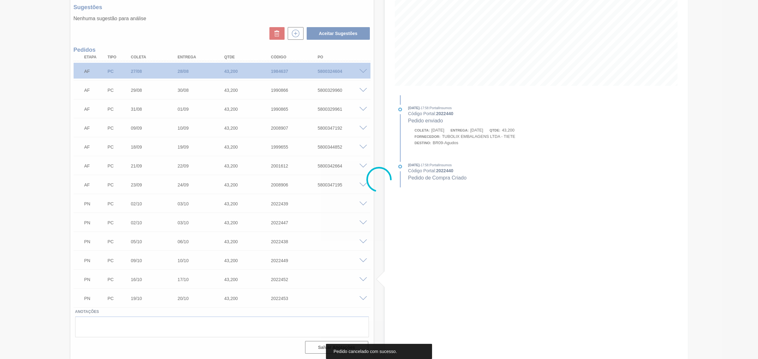
scroll to position [99, 0]
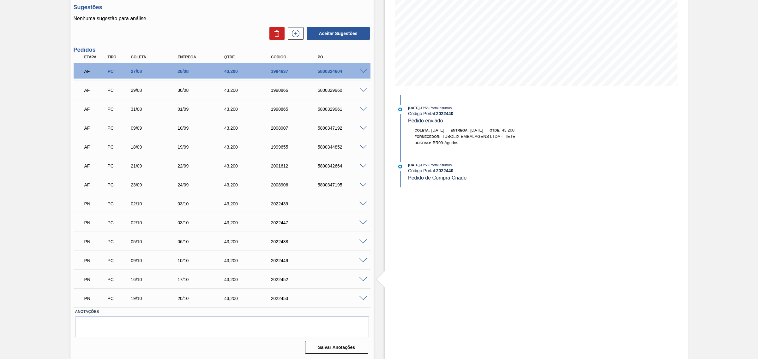
click at [362, 221] on span at bounding box center [363, 223] width 8 height 5
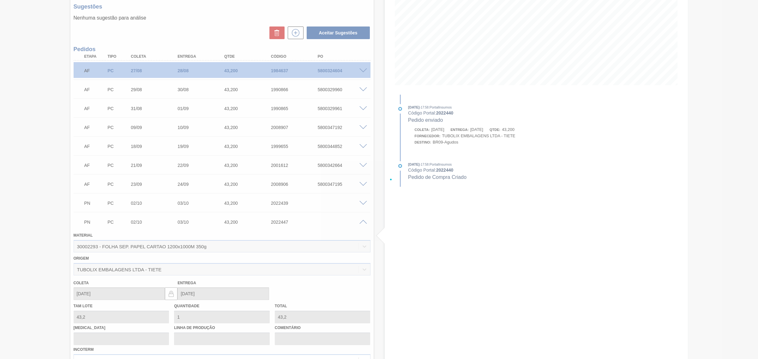
scroll to position [252, 0]
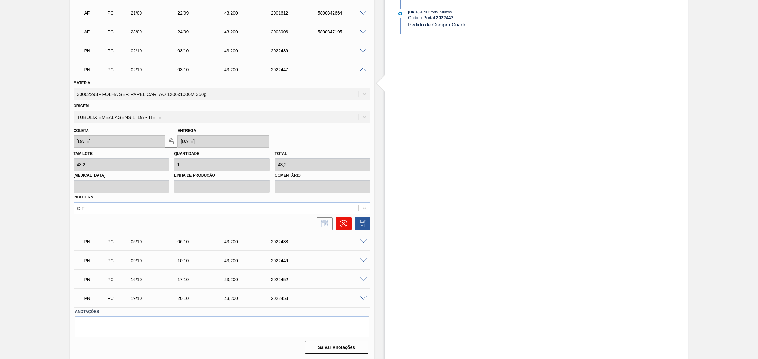
click at [344, 228] on button at bounding box center [344, 224] width 16 height 13
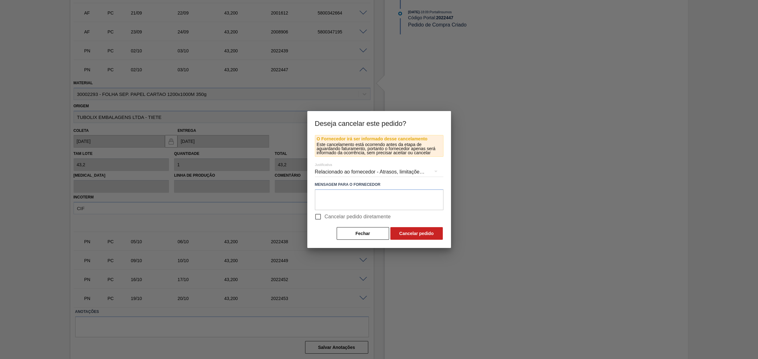
click at [334, 213] on span "Cancelar pedido diretamente" at bounding box center [358, 217] width 66 height 8
click at [325, 213] on input "Cancelar pedido diretamente" at bounding box center [317, 216] width 13 height 13
checkbox input "true"
click at [410, 233] on button "Cancelar pedido" at bounding box center [416, 233] width 52 height 13
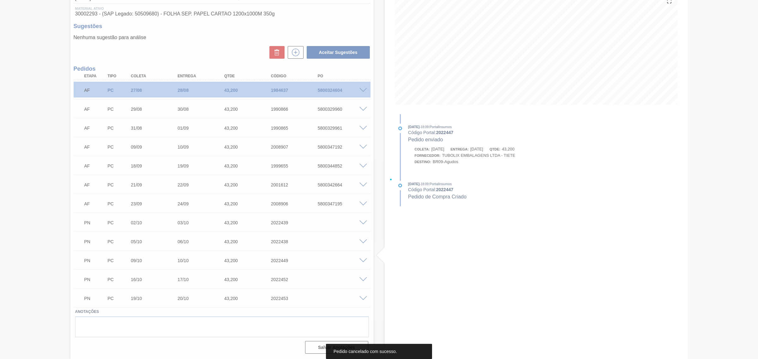
scroll to position [81, 0]
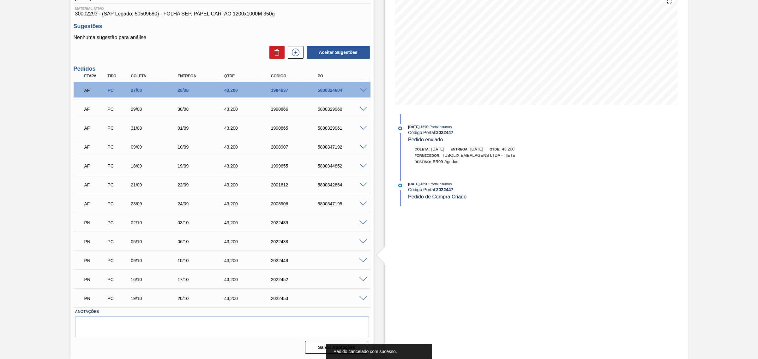
click at [362, 241] on span at bounding box center [363, 242] width 8 height 5
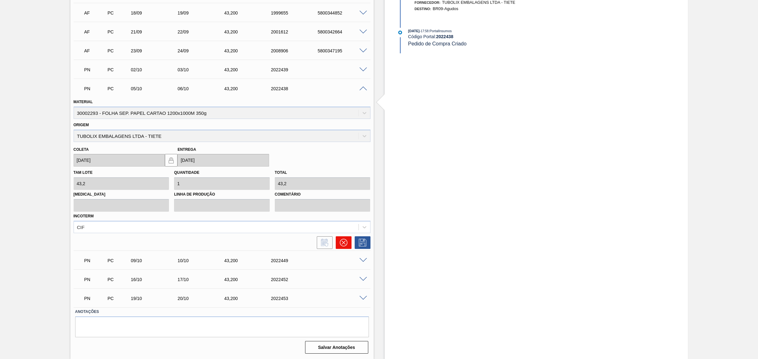
click at [344, 247] on icon at bounding box center [344, 243] width 8 height 8
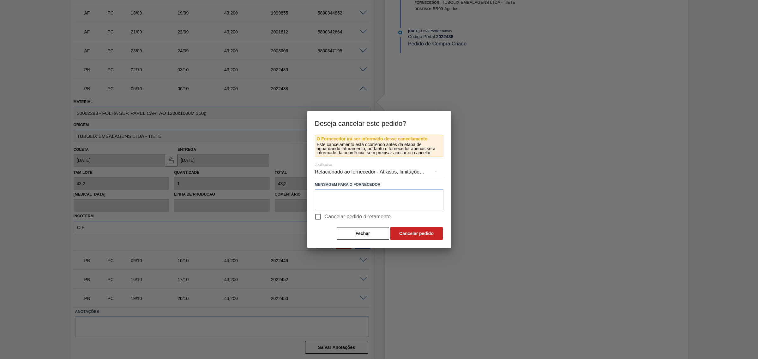
click at [322, 214] on input "Cancelar pedido diretamente" at bounding box center [317, 216] width 13 height 13
checkbox input "true"
click at [400, 236] on button "Cancelar pedido" at bounding box center [416, 233] width 52 height 13
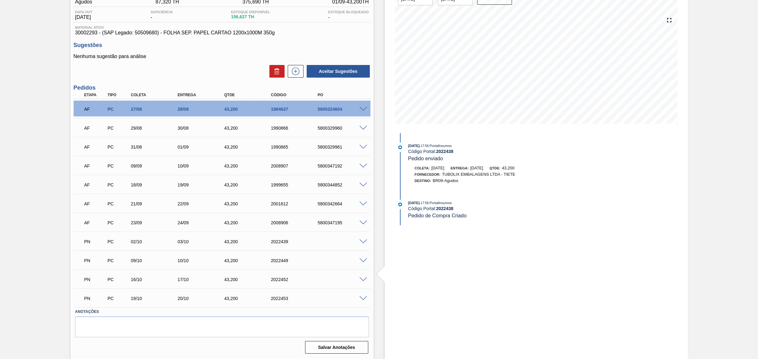
scroll to position [62, 0]
click at [364, 109] on span at bounding box center [363, 109] width 8 height 5
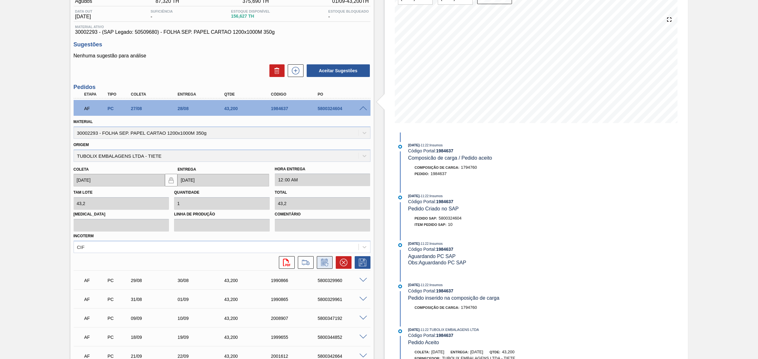
click at [324, 265] on icon at bounding box center [325, 263] width 10 height 8
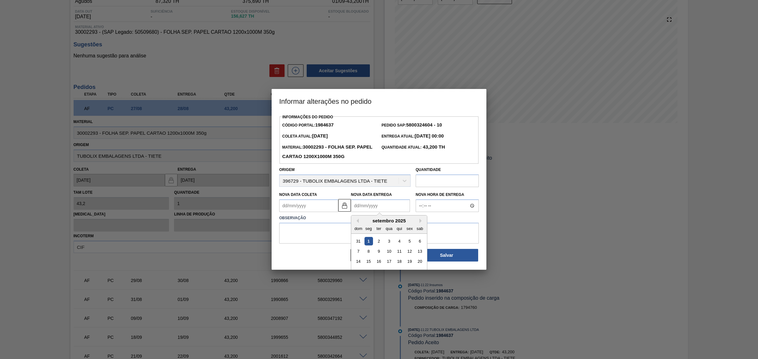
click at [366, 206] on Entrega1984637 "Nova Data Entrega" at bounding box center [380, 206] width 59 height 13
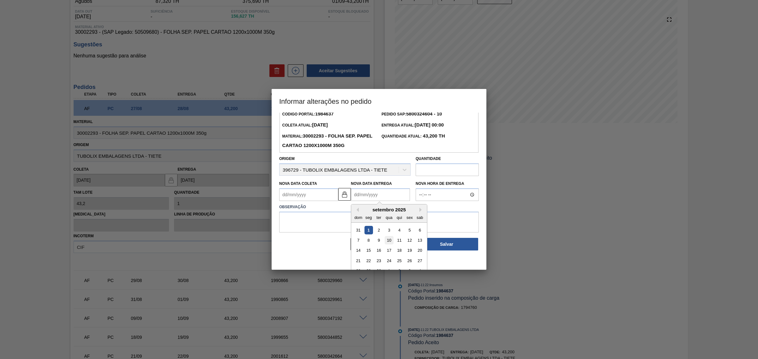
scroll to position [21, 0]
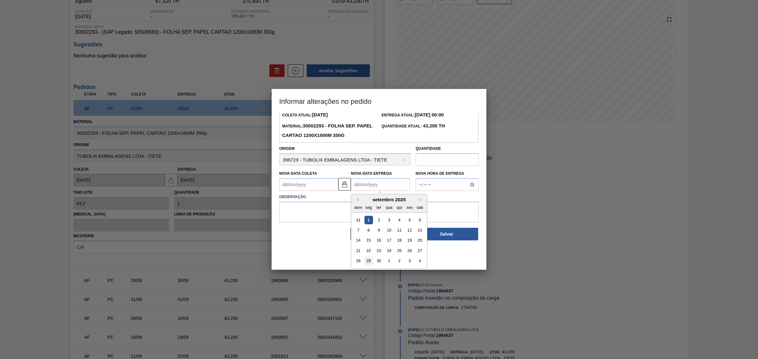
click at [370, 261] on div "29" at bounding box center [368, 261] width 9 height 9
type Coleta1984637 "28/09/2025"
type Entrega1984637 "29/09/2025"
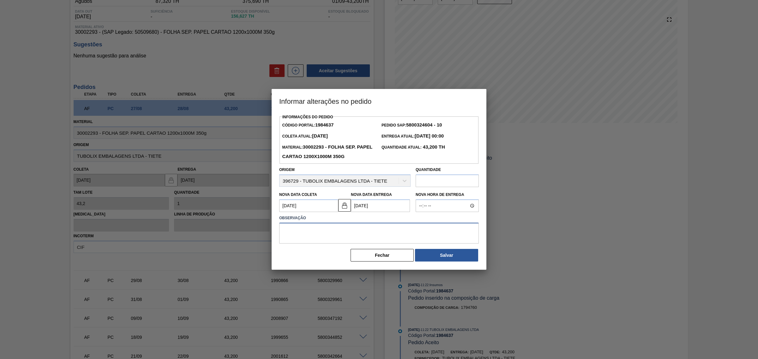
click at [359, 226] on textarea at bounding box center [379, 233] width 200 height 21
type textarea "AJUSTE DATA"
click at [448, 255] on button "Salvar" at bounding box center [446, 255] width 63 height 13
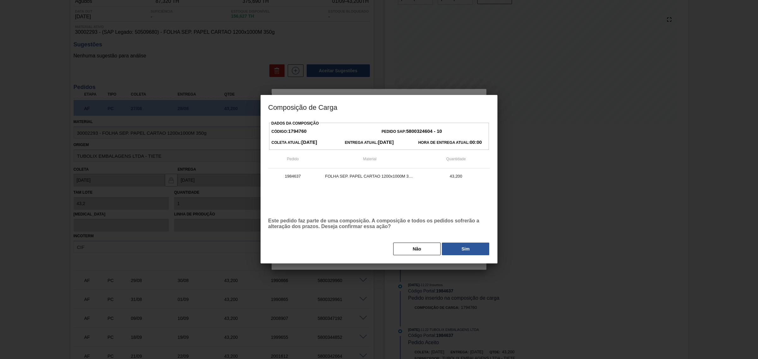
click at [461, 244] on button "Sim" at bounding box center [465, 249] width 47 height 13
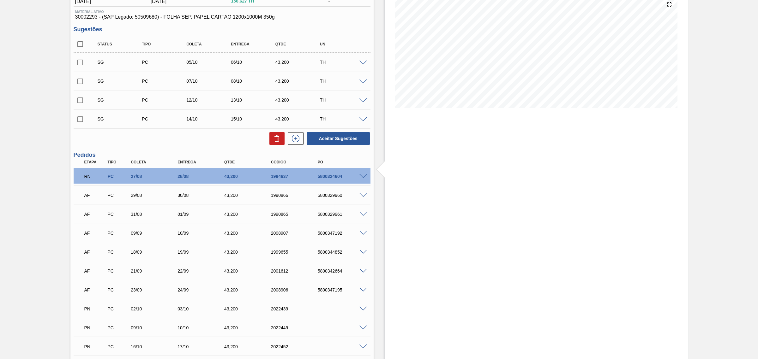
scroll to position [79, 0]
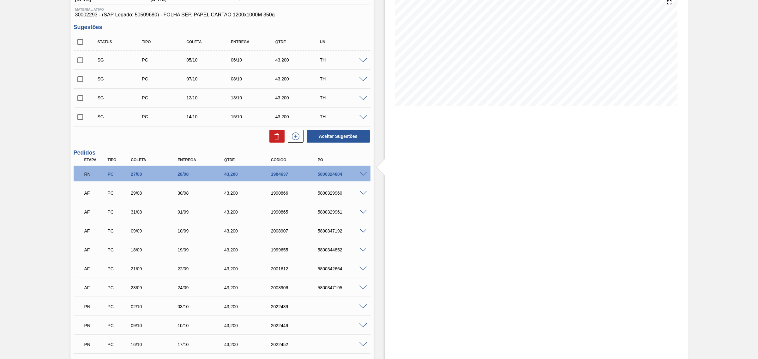
click at [361, 174] on span at bounding box center [363, 174] width 8 height 5
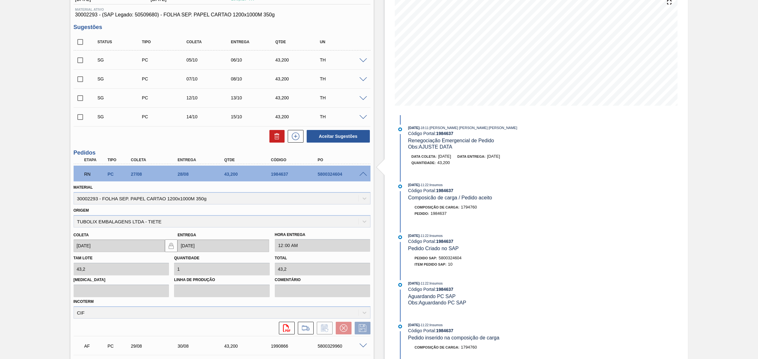
click at [362, 174] on span at bounding box center [363, 174] width 8 height 5
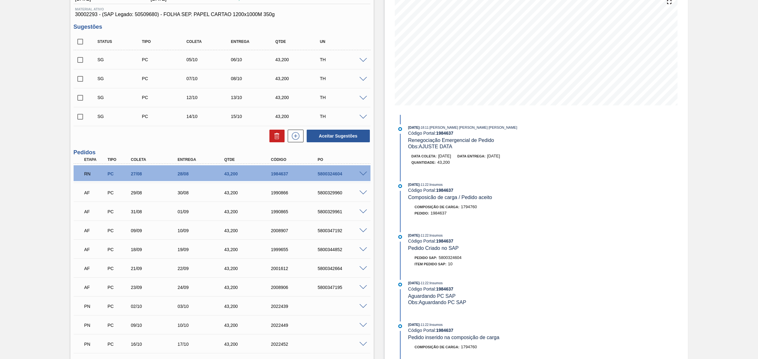
scroll to position [65, 0]
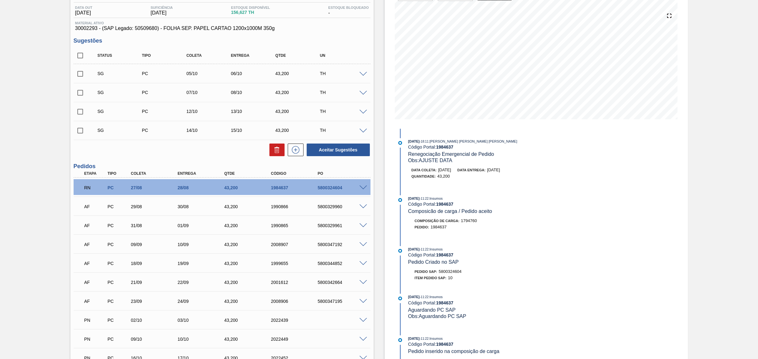
click at [362, 205] on span at bounding box center [363, 207] width 8 height 5
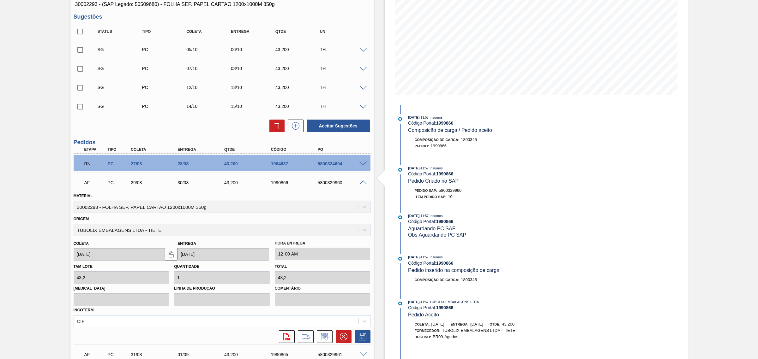
scroll to position [184, 0]
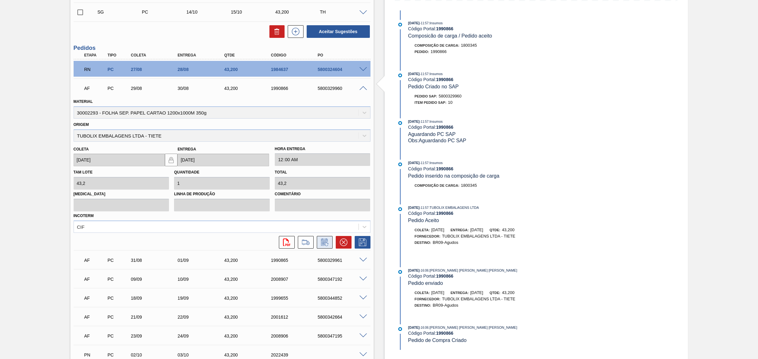
click at [326, 239] on icon at bounding box center [324, 242] width 7 height 7
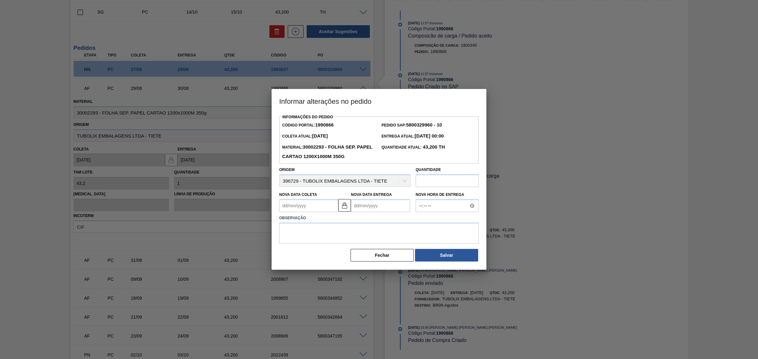
click at [395, 207] on Entrega1990866 "Nova Data Entrega" at bounding box center [380, 206] width 59 height 13
click at [421, 220] on button "Next Month" at bounding box center [421, 221] width 4 height 4
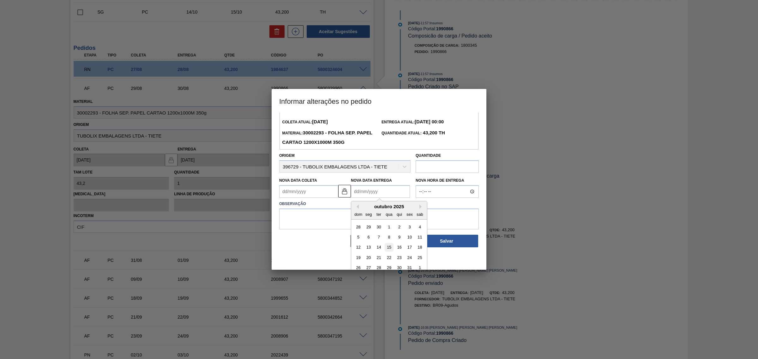
scroll to position [21, 0]
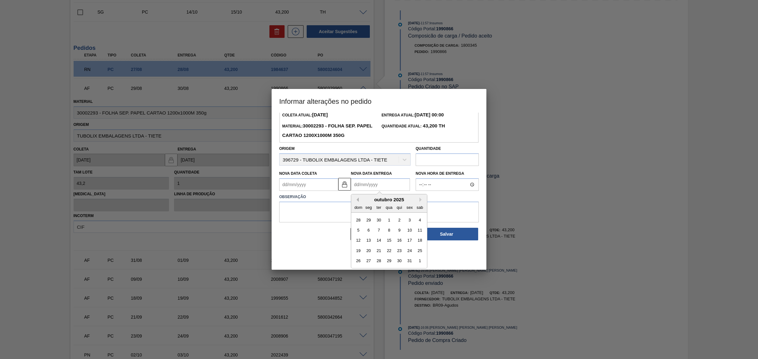
click at [357, 201] on button "Previous Month" at bounding box center [356, 200] width 4 height 4
click at [406, 251] on div "26" at bounding box center [409, 251] width 9 height 9
type Coleta1990866 "25/09/2025"
type Entrega1990866 "[DATE]"
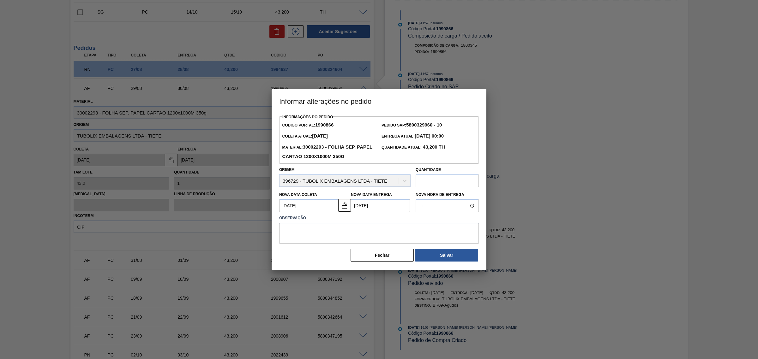
click at [378, 234] on textarea at bounding box center [379, 233] width 200 height 21
type textarea "AJUSTE DATA"
click at [432, 259] on button "Salvar" at bounding box center [446, 255] width 63 height 13
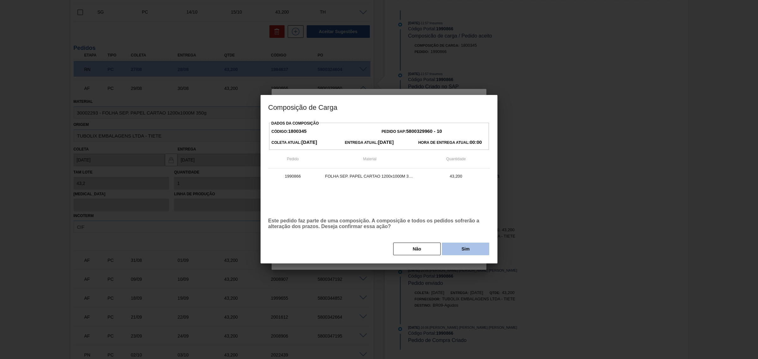
click at [458, 244] on button "Sim" at bounding box center [465, 249] width 47 height 13
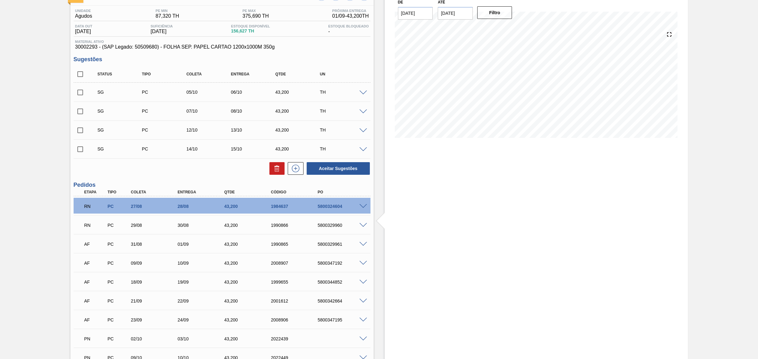
scroll to position [65, 0]
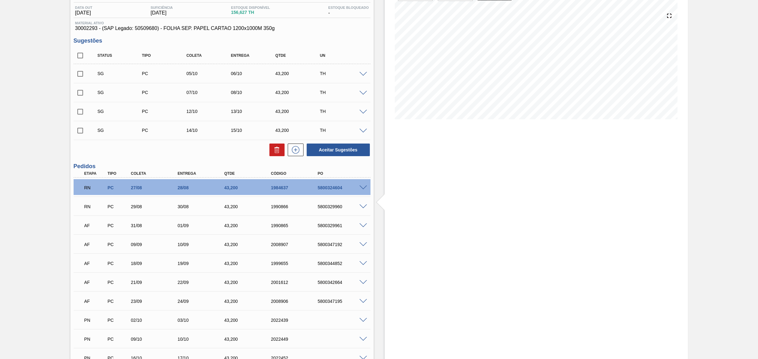
click at [76, 114] on input "checkbox" at bounding box center [80, 111] width 13 height 13
checkbox input "true"
click at [351, 152] on button "Aceitar Sugestões" at bounding box center [338, 150] width 63 height 13
click at [363, 206] on span at bounding box center [363, 207] width 8 height 5
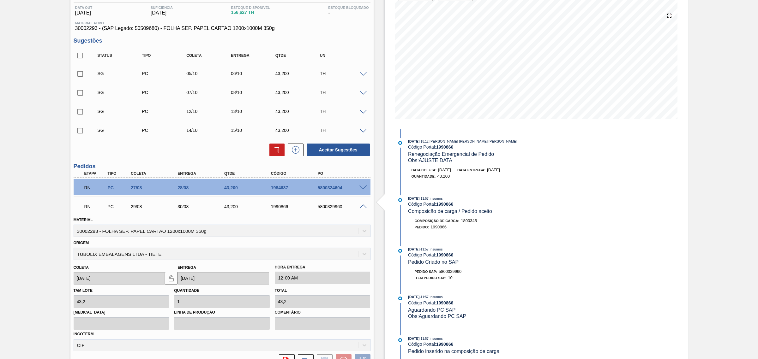
click at [364, 206] on span at bounding box center [363, 207] width 8 height 5
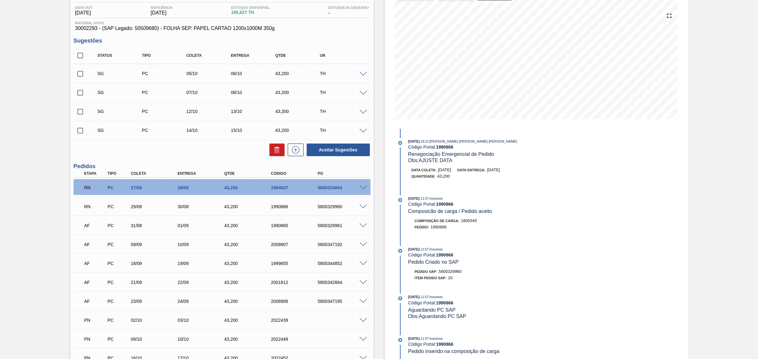
click at [361, 226] on span at bounding box center [363, 226] width 8 height 5
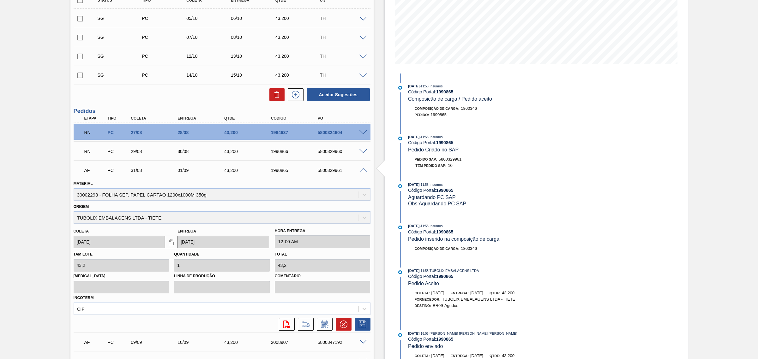
scroll to position [223, 0]
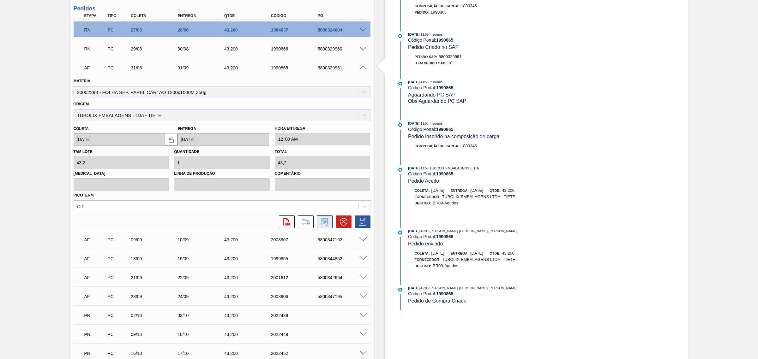
click at [324, 219] on icon at bounding box center [325, 222] width 10 height 8
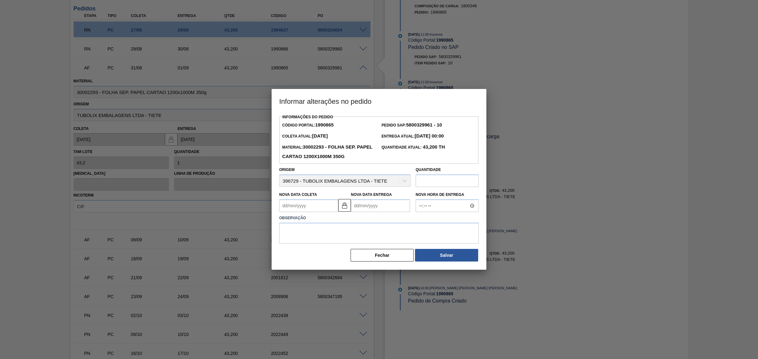
click at [370, 209] on Entrega1990865 "Nova Data Entrega" at bounding box center [380, 206] width 59 height 13
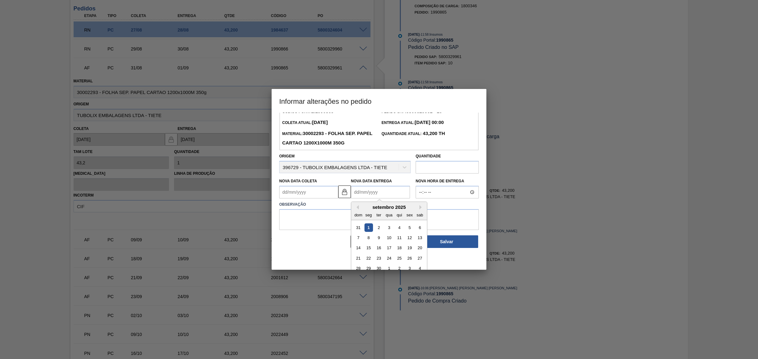
scroll to position [21, 0]
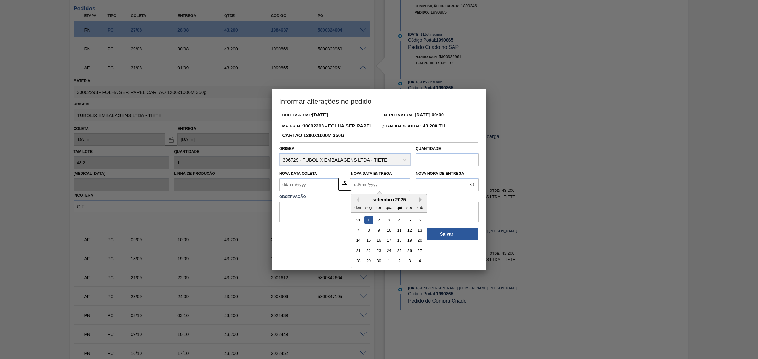
click at [421, 198] on button "Next Month" at bounding box center [421, 200] width 4 height 4
click at [367, 231] on div "6" at bounding box center [368, 230] width 9 height 9
type Coleta1990865 "05/10/2025"
type Entrega1990865 "06/10/2025"
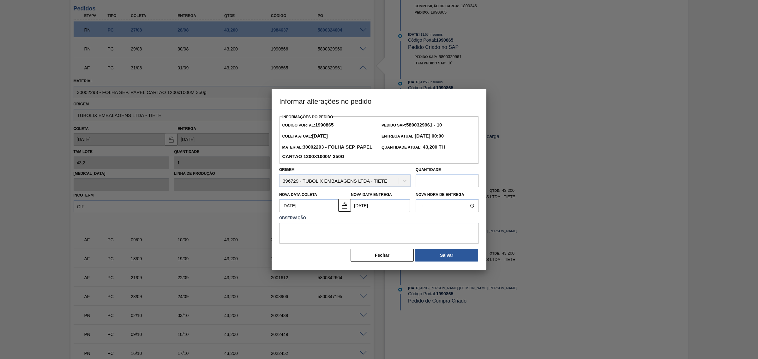
scroll to position [0, 0]
click at [367, 229] on textarea at bounding box center [379, 233] width 200 height 21
type textarea "AJUSTE DATA"
click at [472, 256] on button "Salvar" at bounding box center [446, 255] width 63 height 13
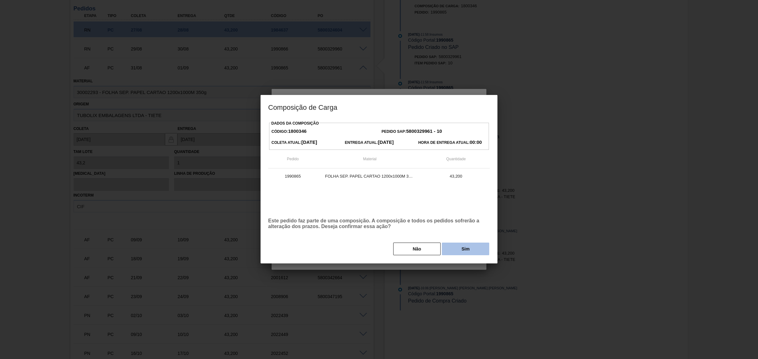
click at [468, 250] on button "Sim" at bounding box center [465, 249] width 47 height 13
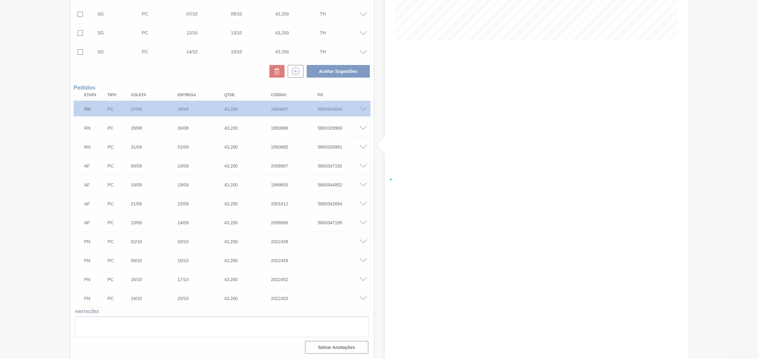
scroll to position [144, 0]
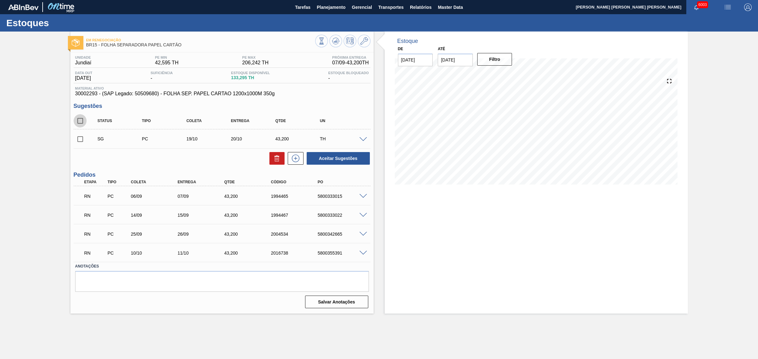
click at [81, 121] on input "checkbox" at bounding box center [80, 120] width 13 height 13
checkbox input "true"
click at [331, 158] on button "Aceitar Sugestões" at bounding box center [338, 158] width 63 height 13
checkbox input "false"
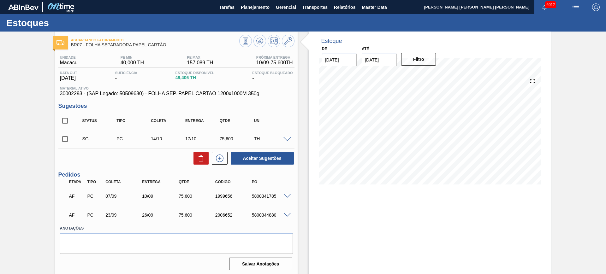
click at [284, 196] on span at bounding box center [288, 196] width 8 height 5
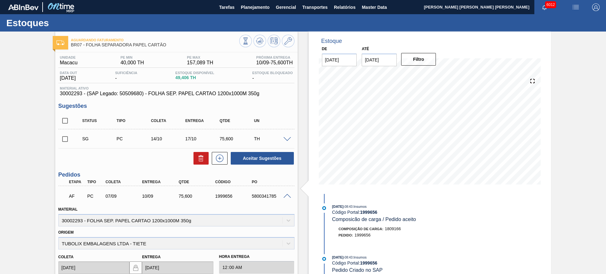
click at [261, 197] on div "5800341785" at bounding box center [270, 196] width 41 height 5
copy div "5800341785"
